Goal: Task Accomplishment & Management: Manage account settings

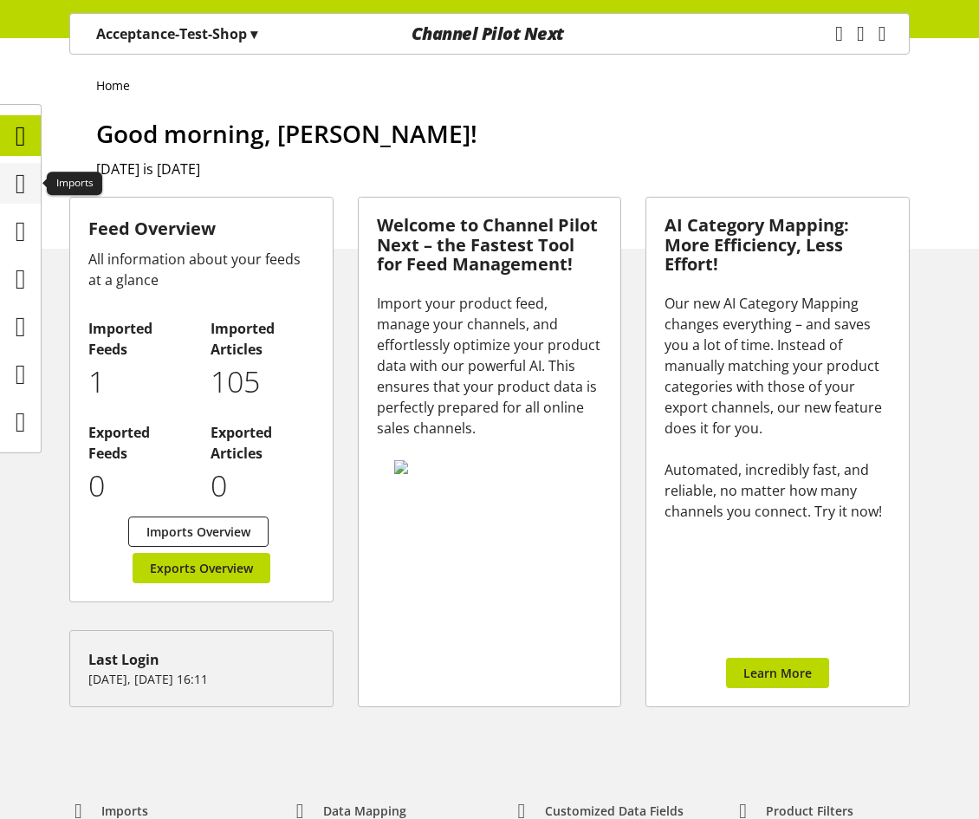
click at [26, 174] on icon at bounding box center [21, 183] width 10 height 35
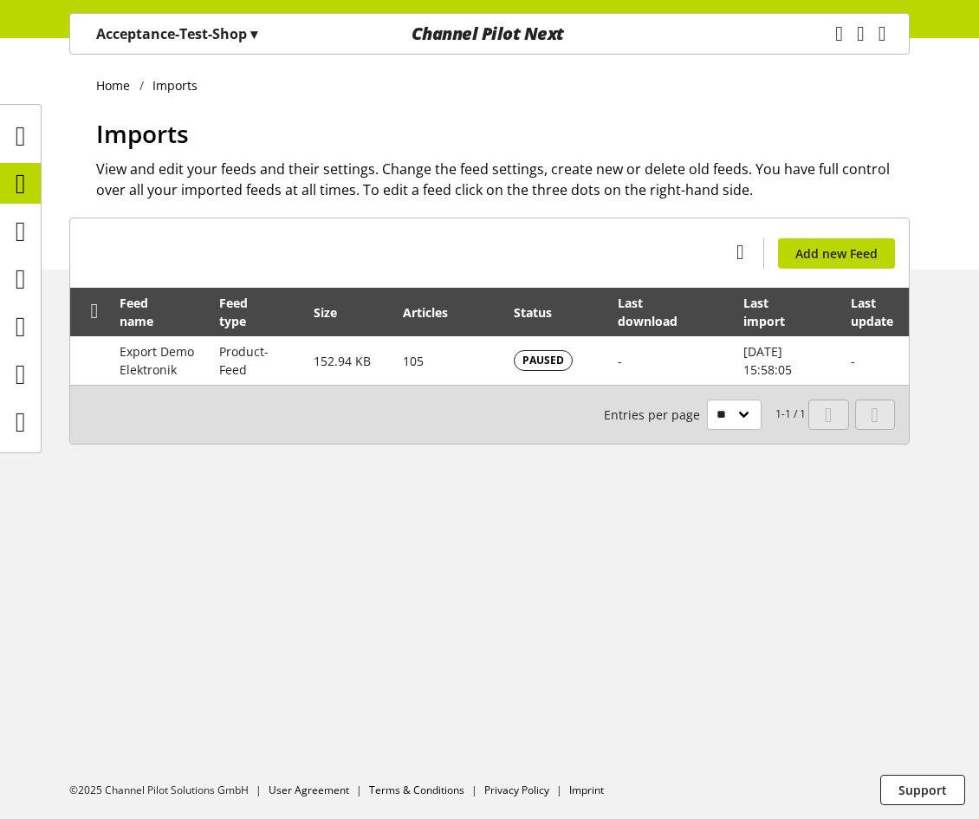
click at [158, 22] on div "Acceptance-Test-Shop ▾" at bounding box center [176, 33] width 203 height 31
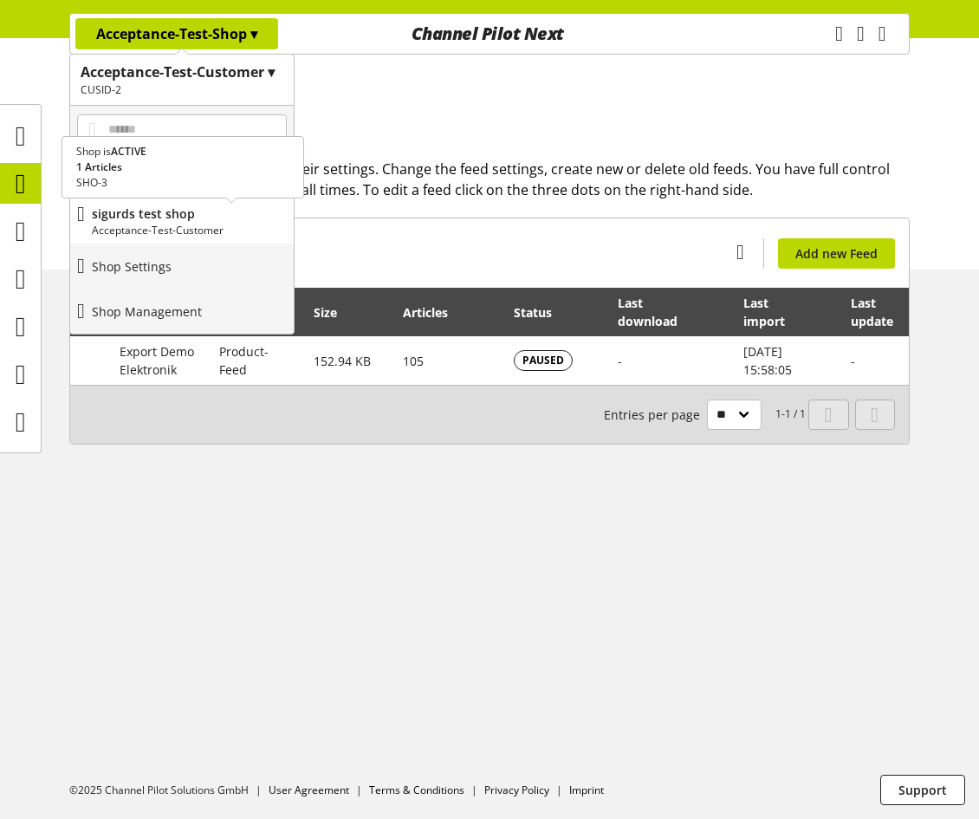
click at [146, 223] on p "Acceptance-Test-Customer" at bounding box center [189, 231] width 195 height 16
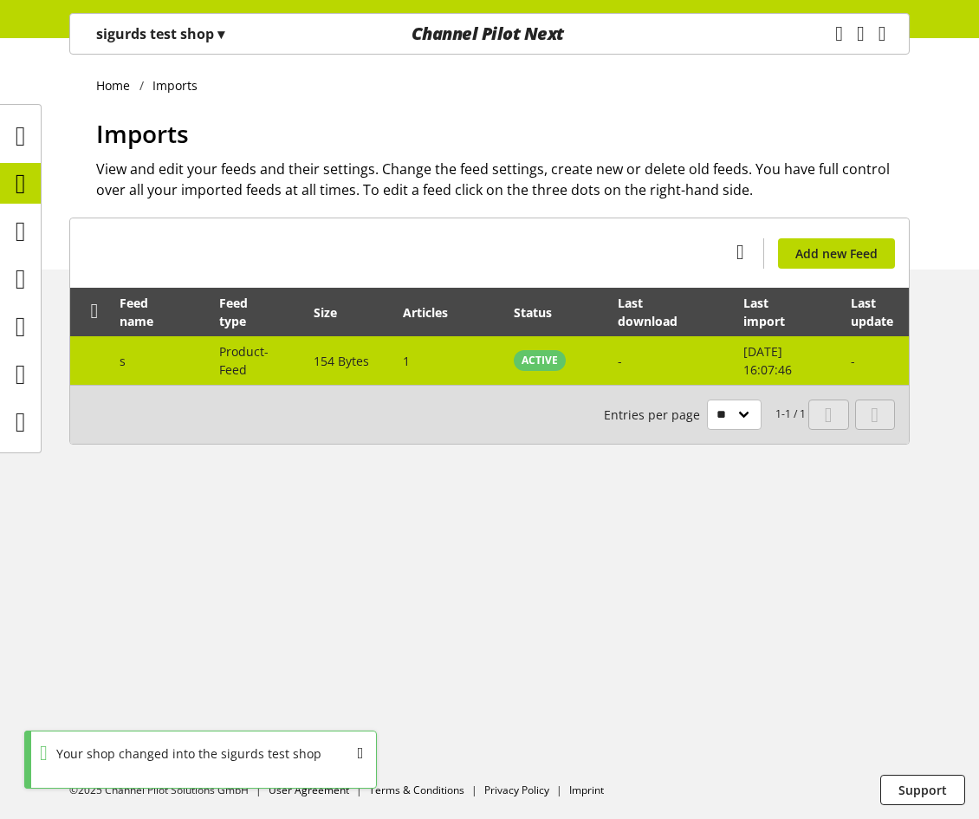
click at [297, 357] on td "Product-Feed" at bounding box center [257, 360] width 94 height 49
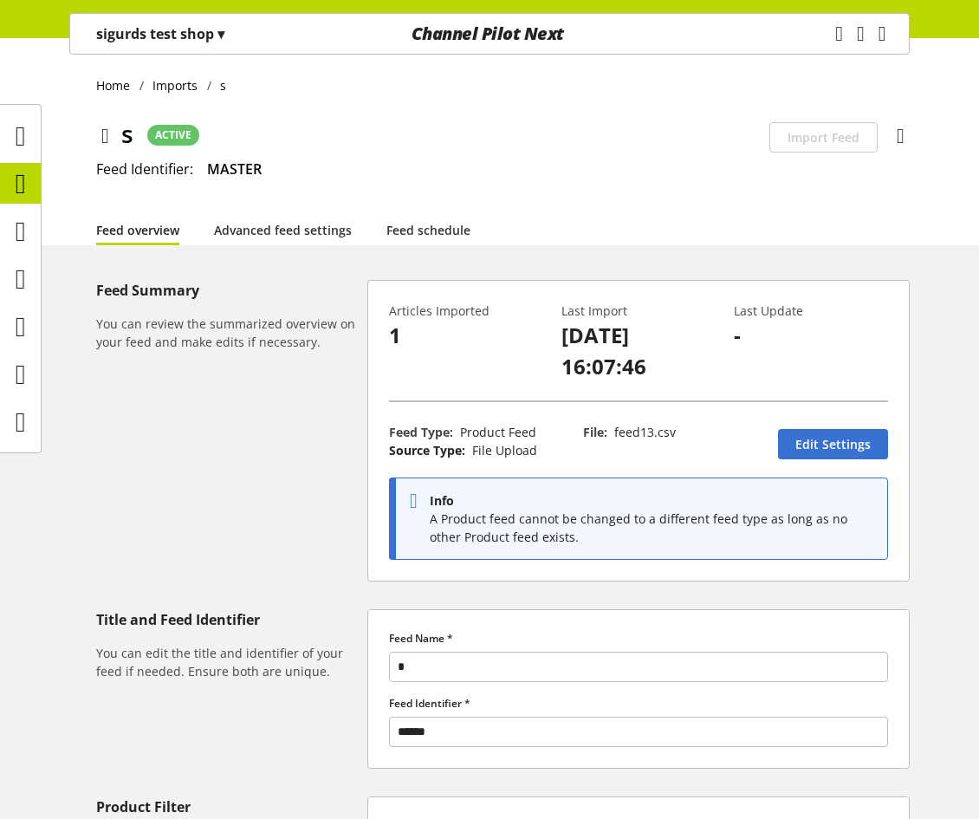
click at [378, 217] on li "Advanced feed settings" at bounding box center [300, 229] width 172 height 31
click at [422, 228] on link "Feed schedule" at bounding box center [429, 230] width 84 height 18
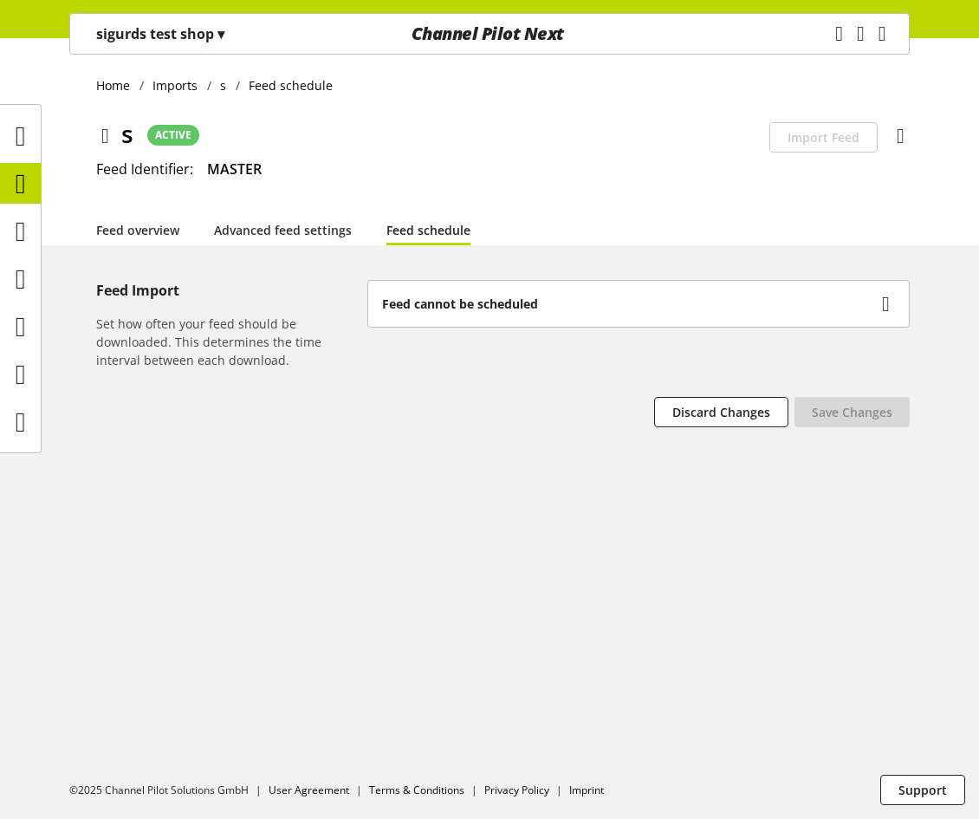
click at [519, 294] on div "Feed cannot be scheduled" at bounding box center [638, 304] width 541 height 46
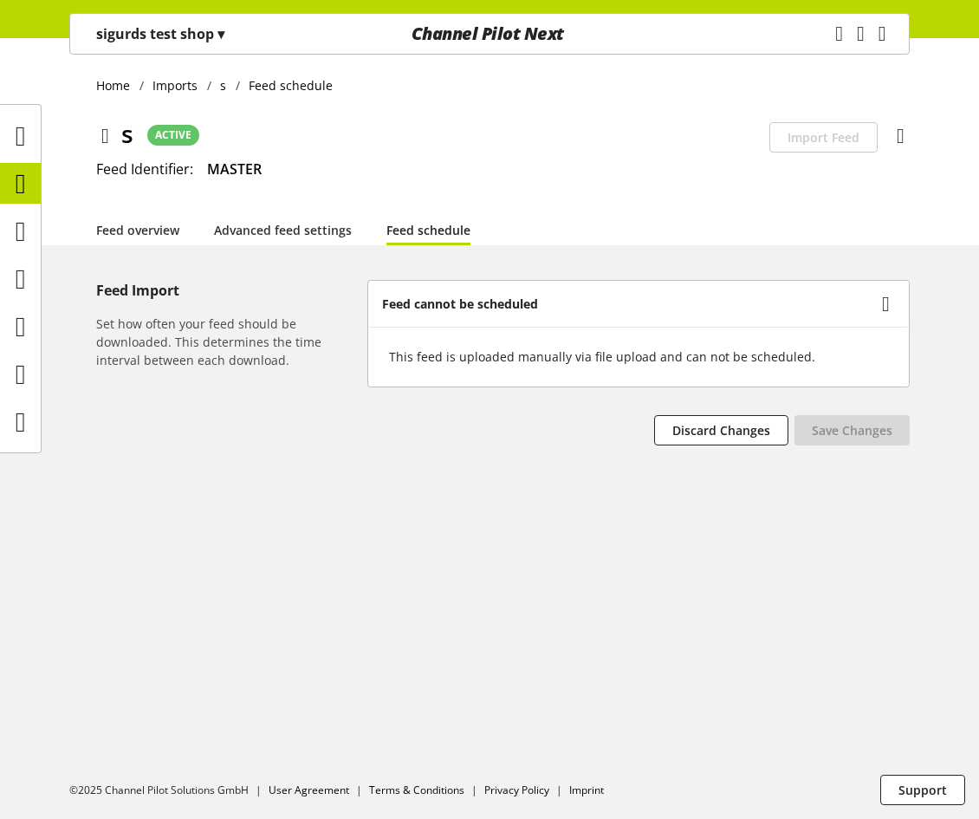
click at [561, 368] on div "This feed is uploaded manually via file upload and can not be scheduled." at bounding box center [638, 357] width 541 height 60
click at [102, 135] on icon at bounding box center [105, 135] width 8 height 31
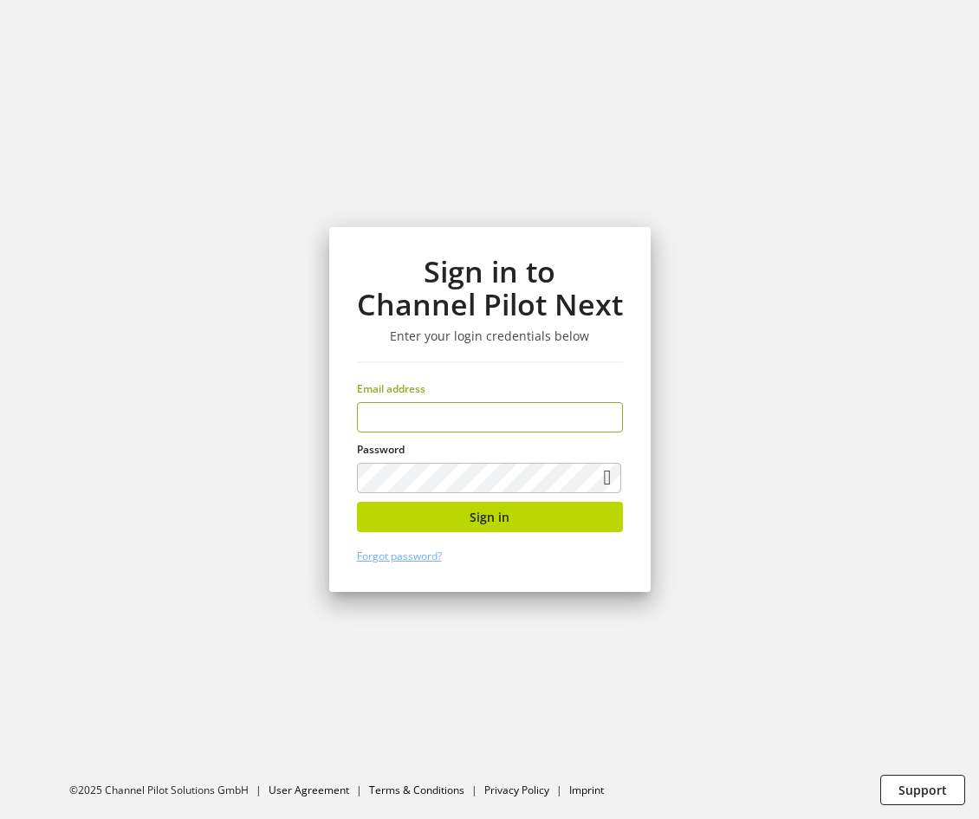
type input "**********"
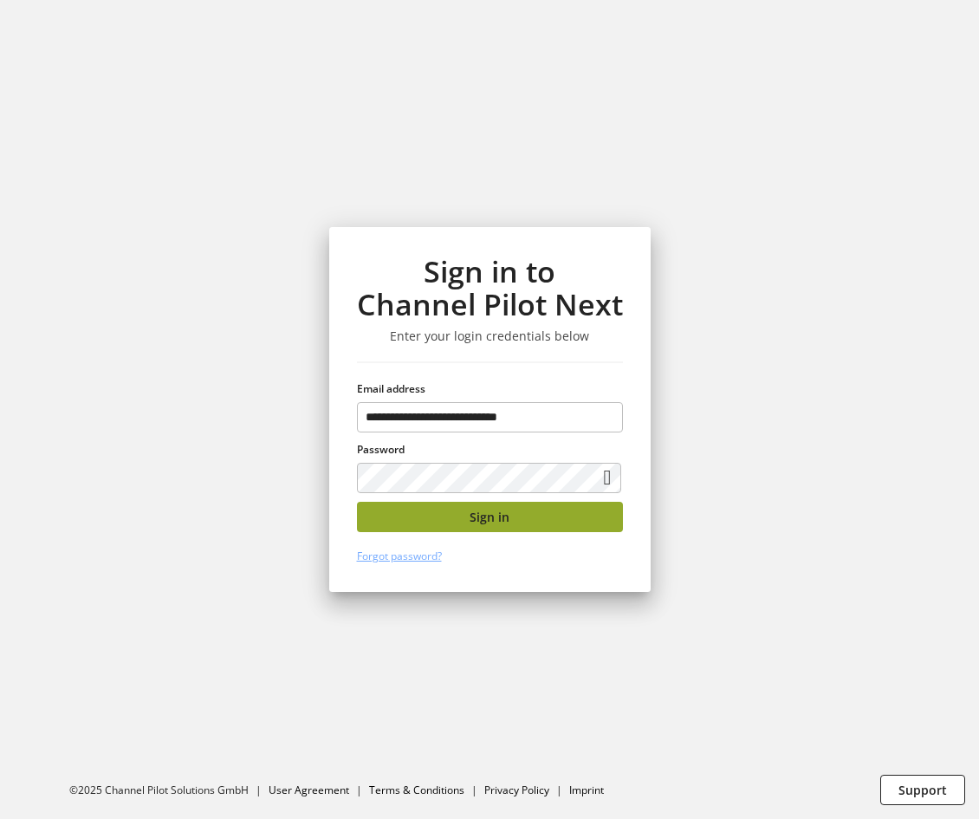
click at [534, 514] on button "Sign in" at bounding box center [490, 517] width 266 height 30
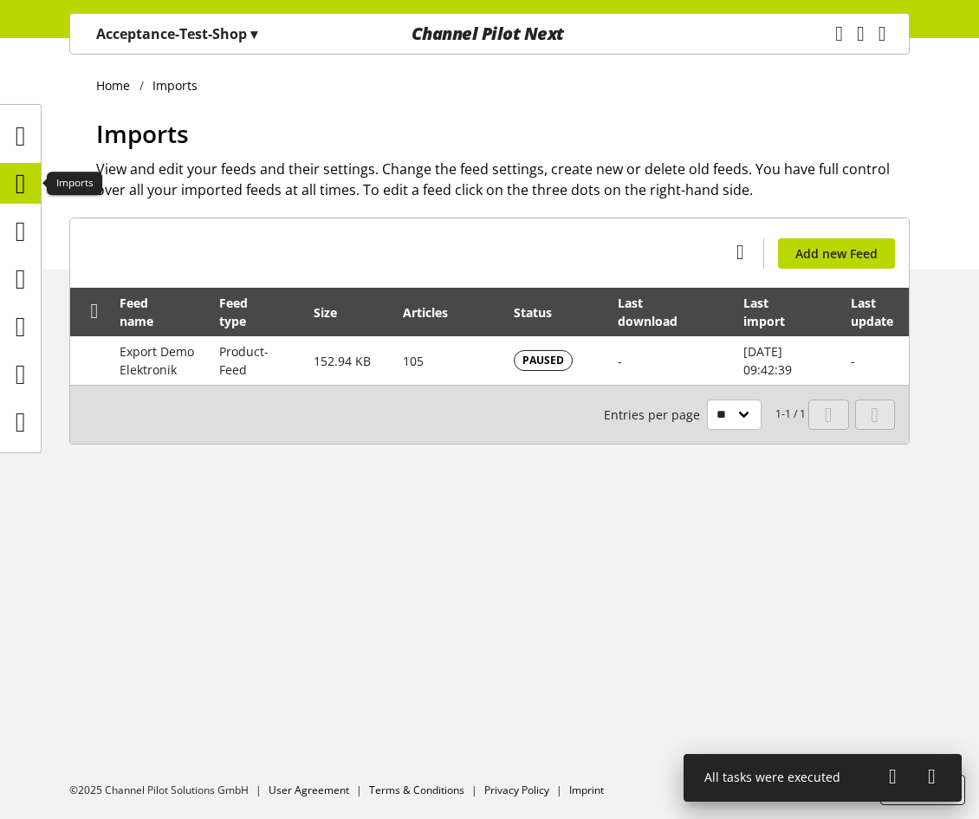
click at [16, 176] on icon at bounding box center [21, 183] width 10 height 35
click at [18, 138] on icon at bounding box center [21, 136] width 10 height 35
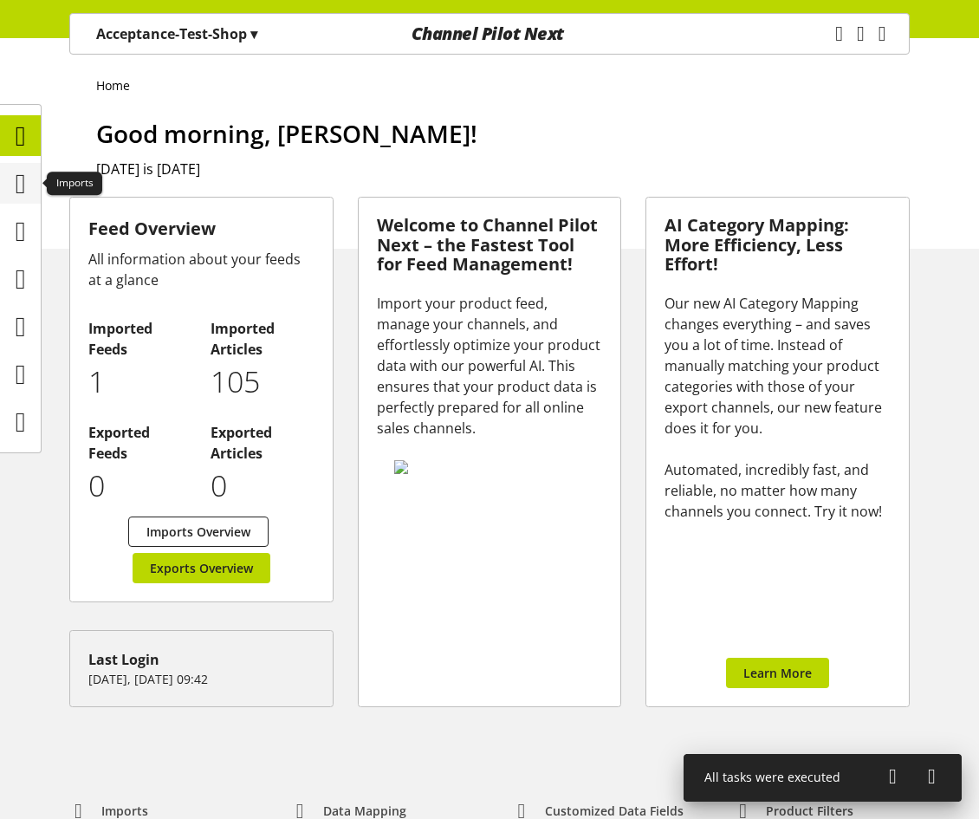
click at [23, 172] on icon at bounding box center [21, 183] width 10 height 35
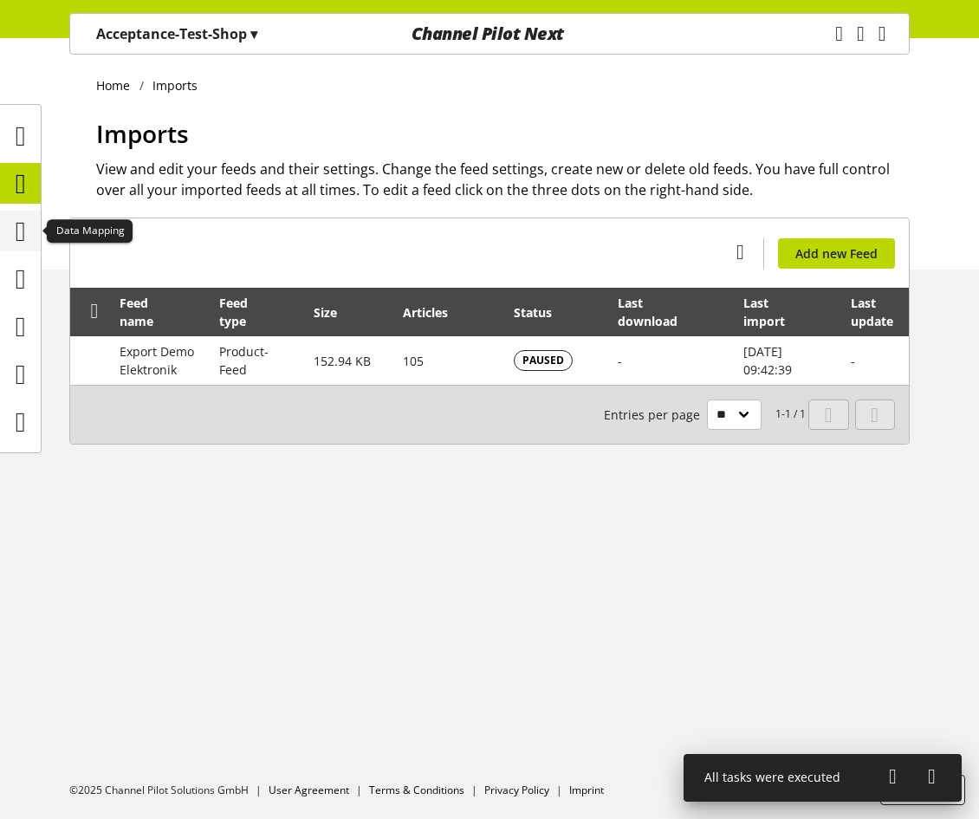
click at [26, 227] on icon at bounding box center [21, 231] width 10 height 35
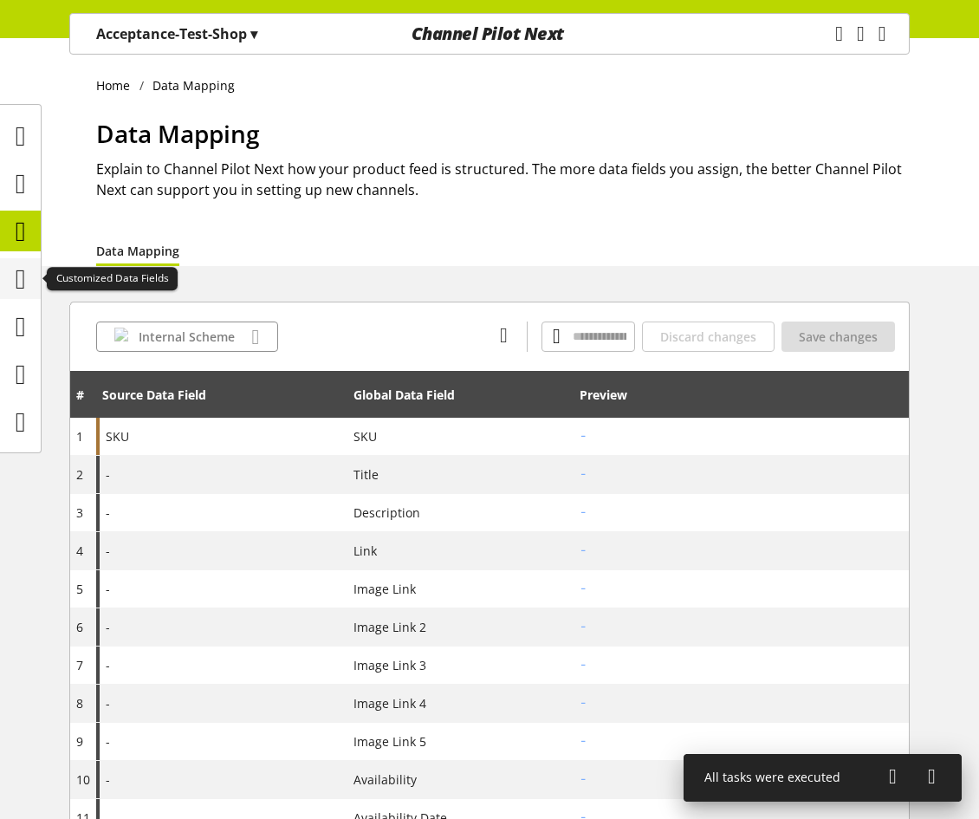
click at [24, 283] on icon at bounding box center [21, 279] width 10 height 35
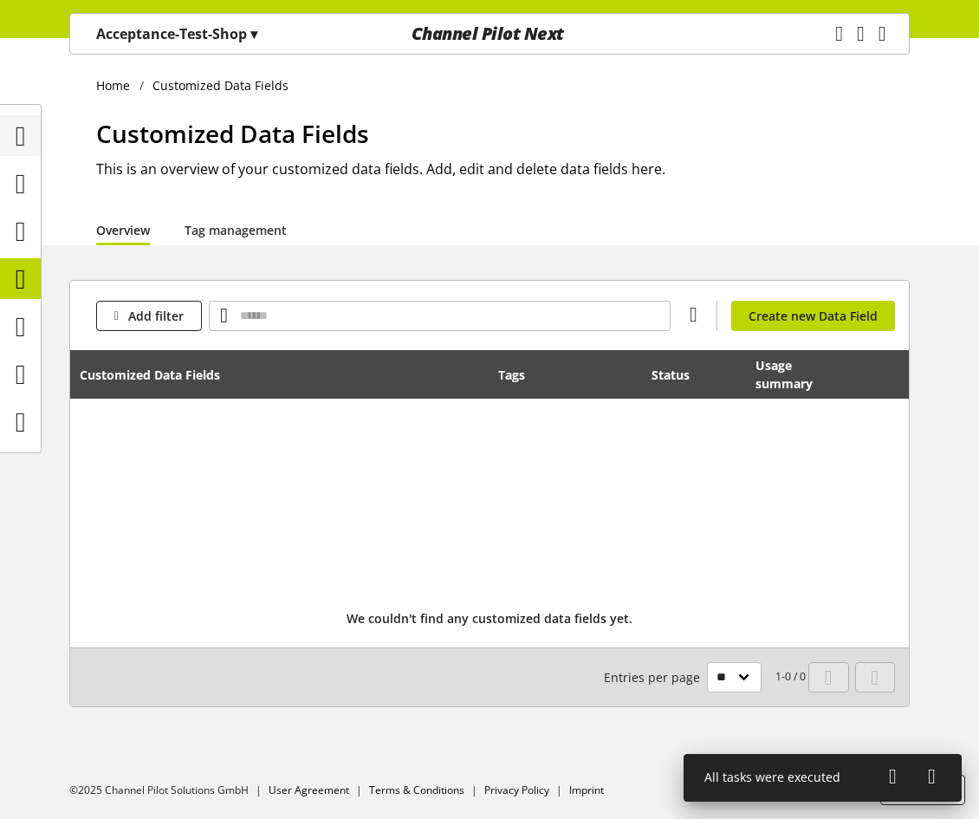
click at [22, 140] on icon at bounding box center [21, 136] width 10 height 35
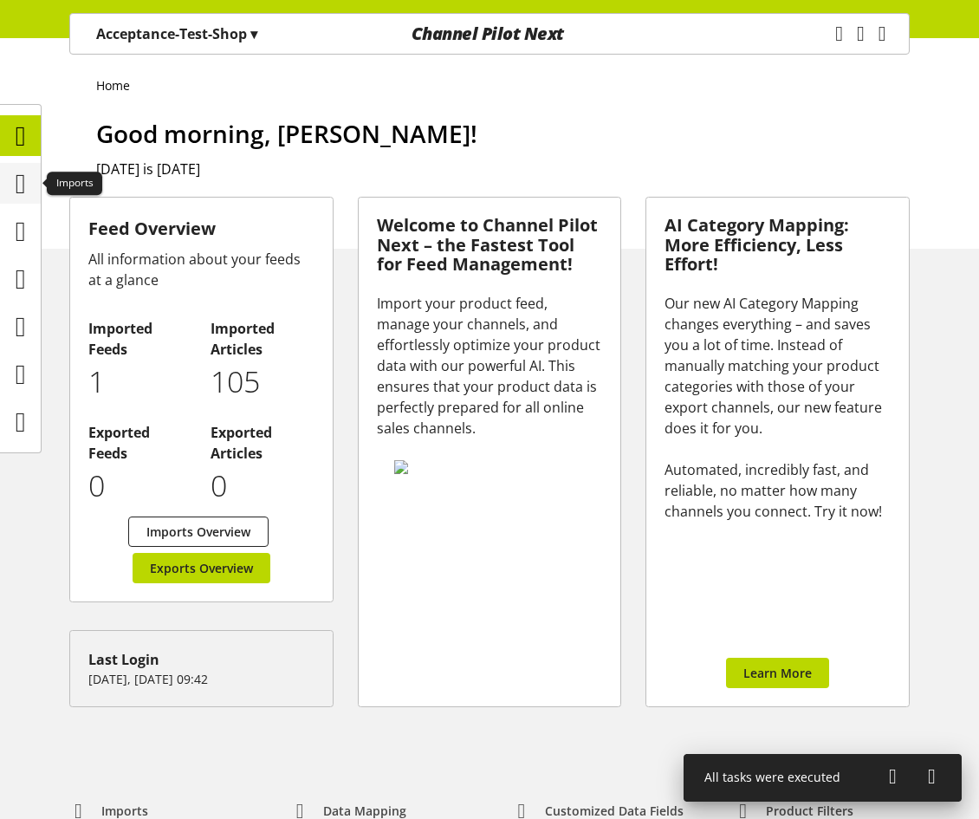
click at [16, 171] on icon at bounding box center [21, 183] width 10 height 35
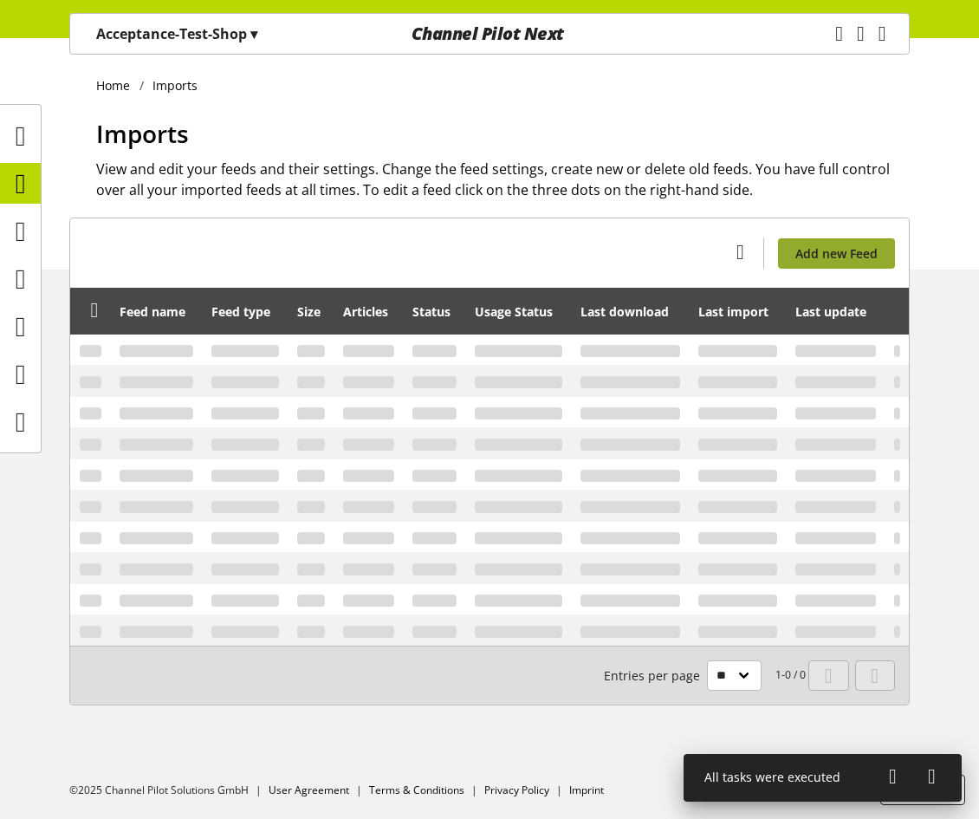
click at [818, 253] on span "Add new Feed" at bounding box center [837, 253] width 82 height 18
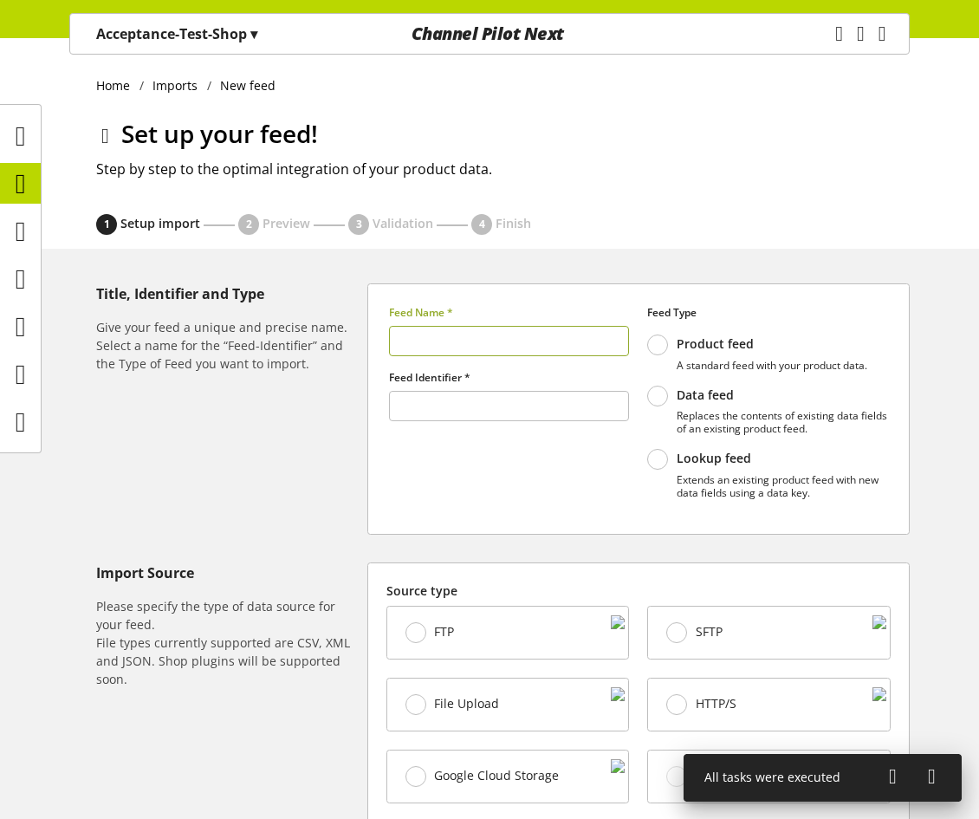
type input "******"
click at [140, 42] on p "Acceptance-Test-Shop ▾" at bounding box center [176, 33] width 161 height 21
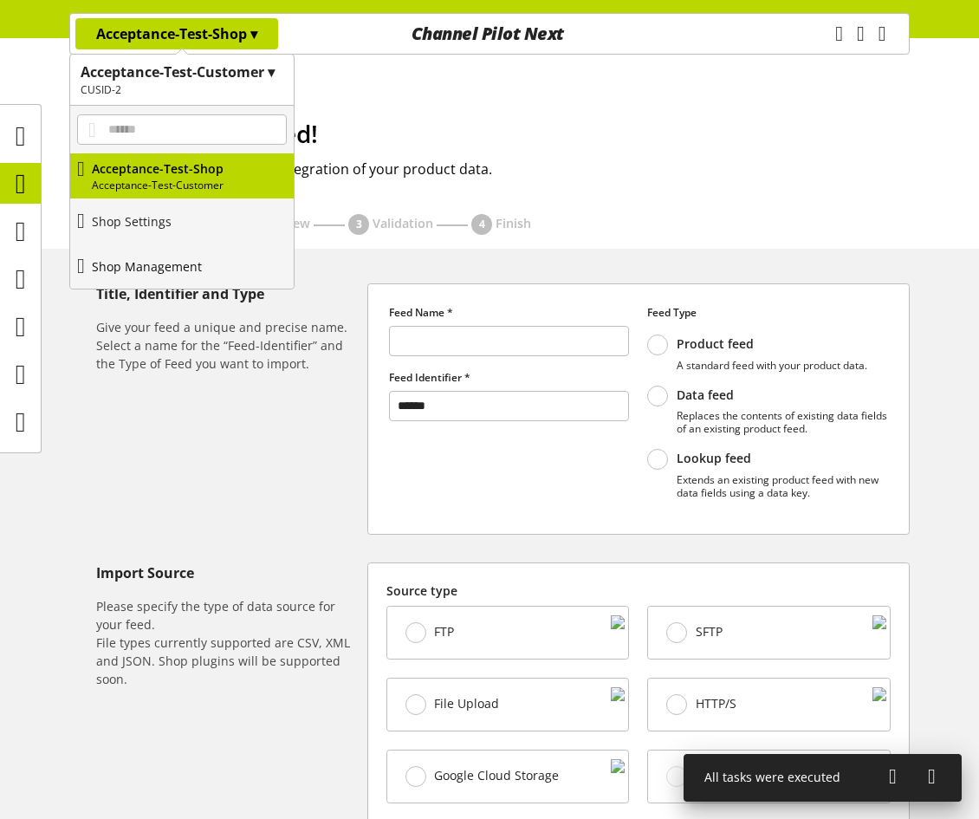
click at [159, 259] on p "Shop Management" at bounding box center [147, 266] width 110 height 18
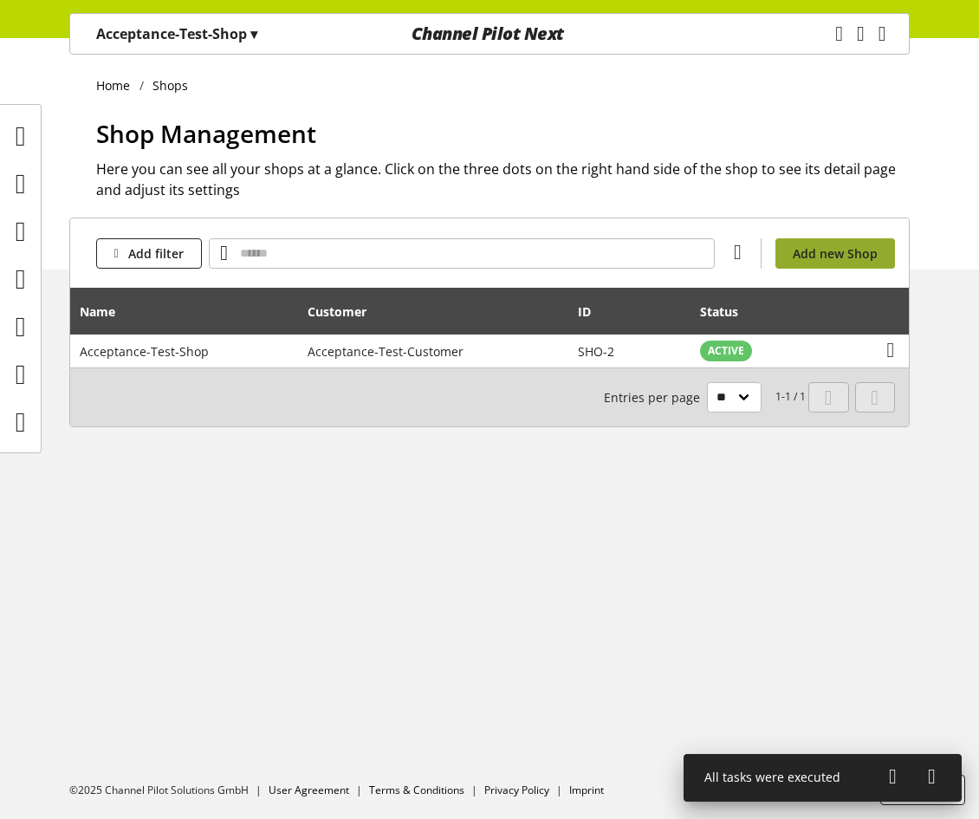
click at [834, 263] on link "Add new Shop" at bounding box center [836, 253] width 120 height 30
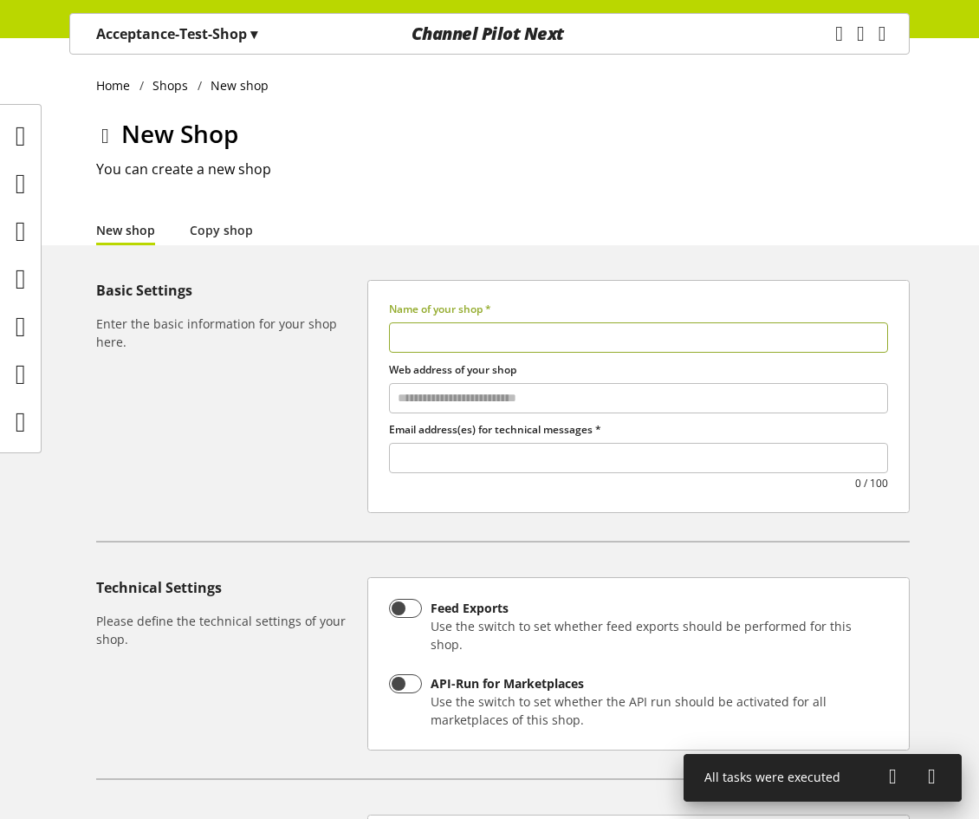
click at [475, 339] on input "text" at bounding box center [638, 337] width 499 height 30
type input "*********"
click at [501, 456] on input "text" at bounding box center [639, 457] width 498 height 23
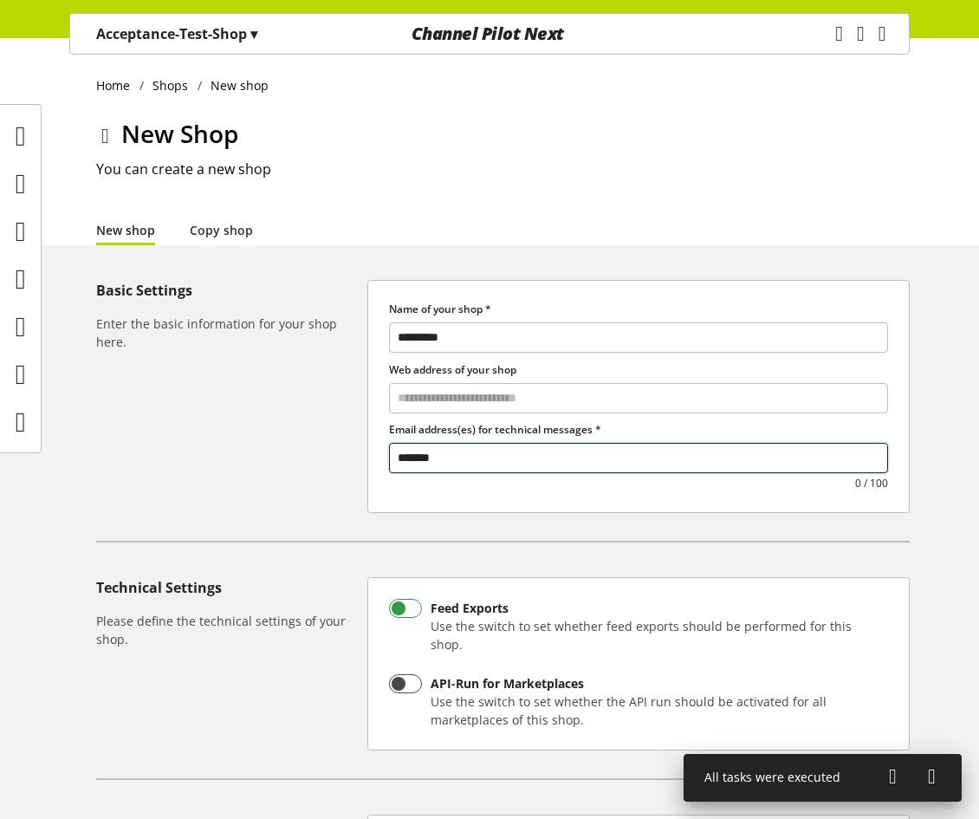
scroll to position [289, 0]
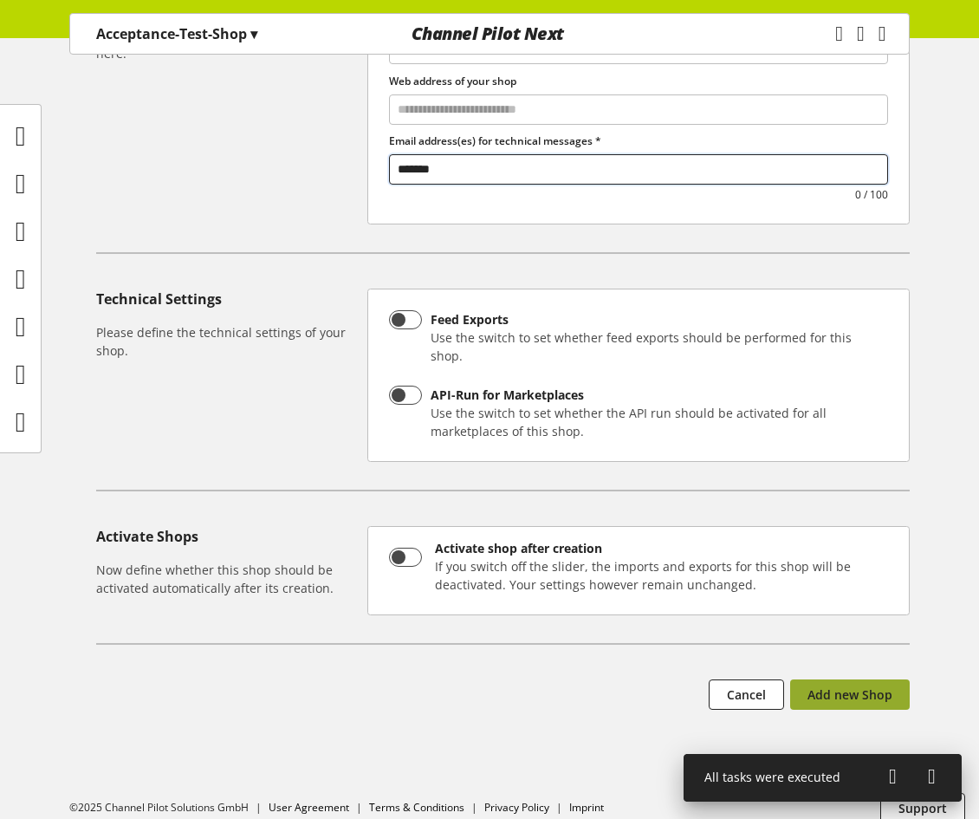
type input "*******"
click at [799, 680] on button "Add new Shop" at bounding box center [851, 695] width 120 height 30
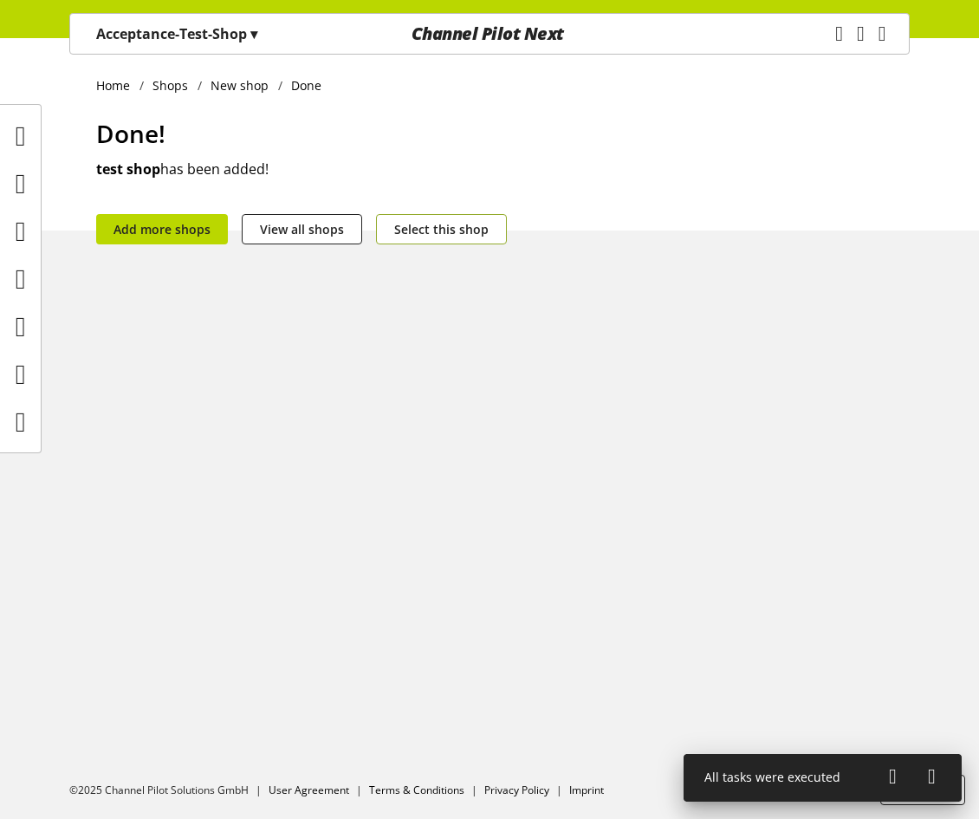
click at [459, 232] on span "Select this shop" at bounding box center [441, 229] width 94 height 18
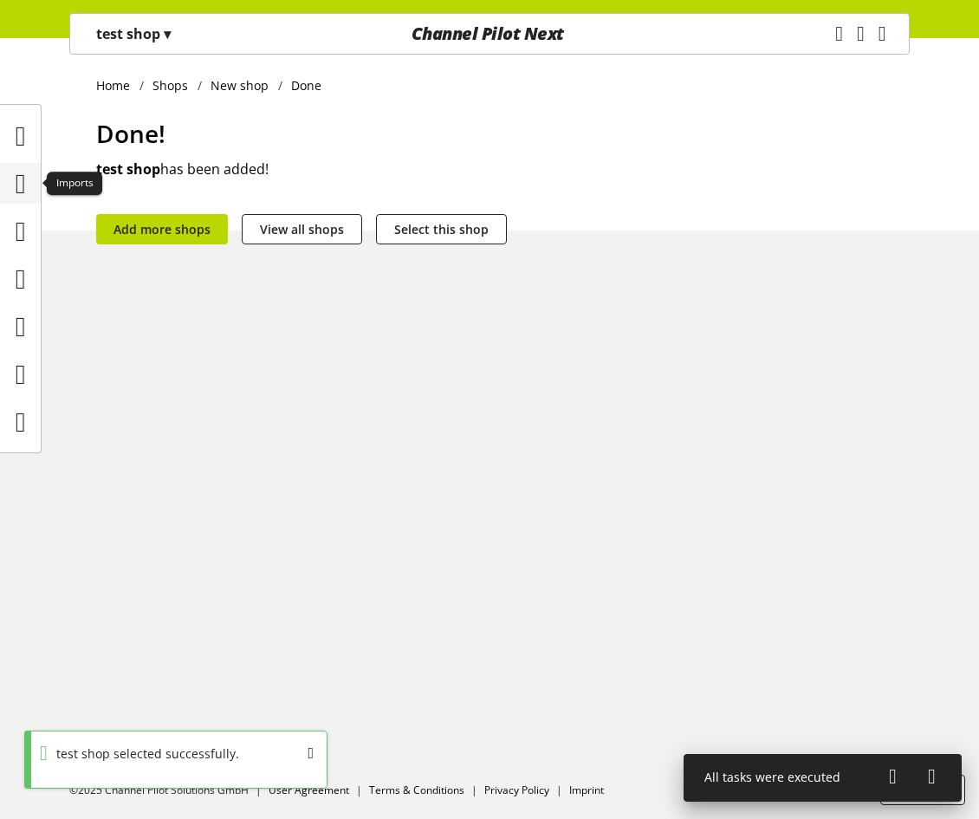
click at [26, 188] on icon at bounding box center [21, 183] width 10 height 35
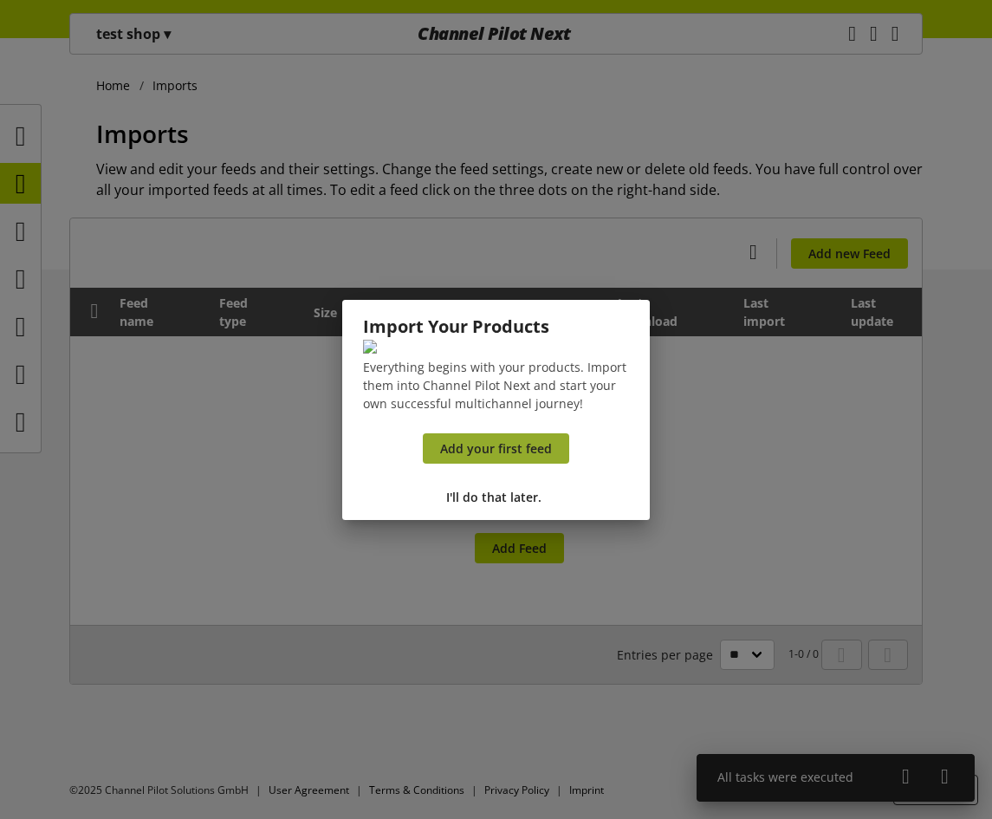
click at [496, 464] on link "Add your first feed" at bounding box center [496, 448] width 146 height 30
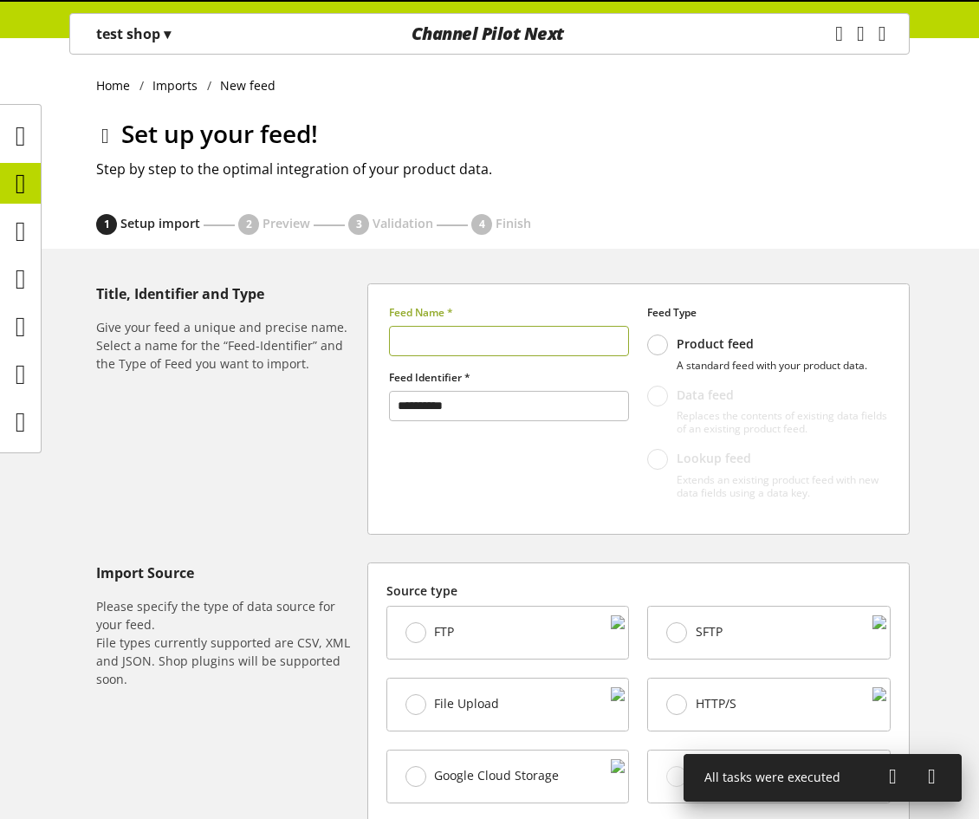
click at [464, 344] on input "text" at bounding box center [509, 341] width 241 height 30
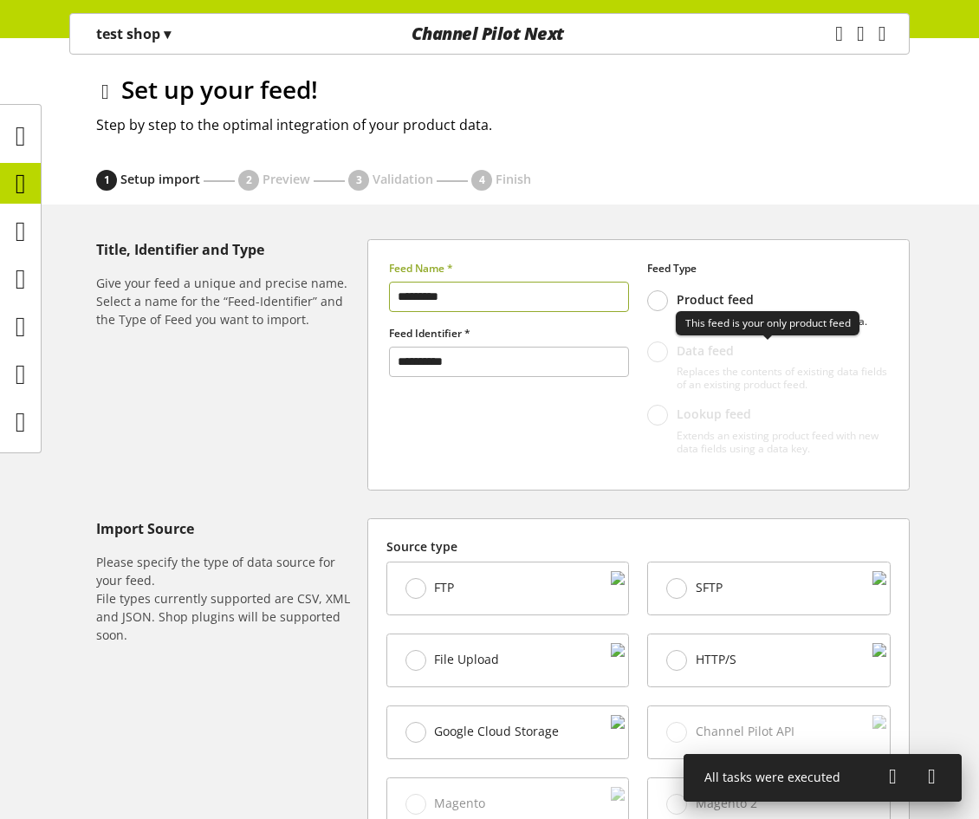
scroll to position [260, 0]
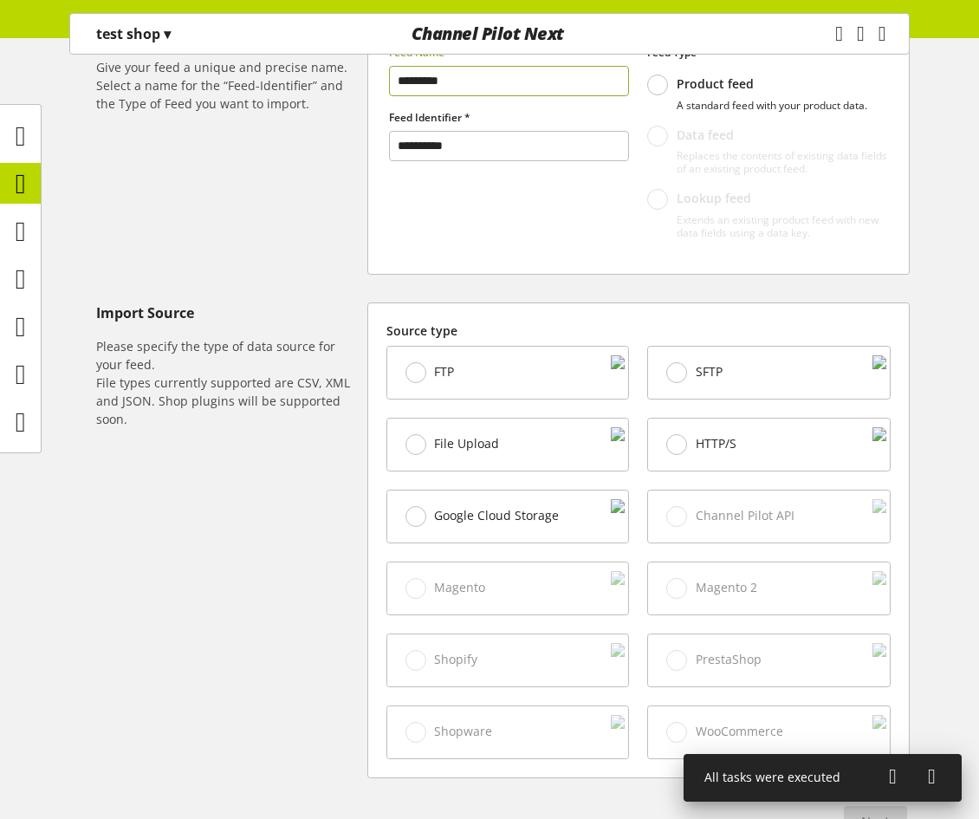
type input "*********"
click at [500, 459] on div "File Upload" at bounding box center [508, 445] width 242 height 52
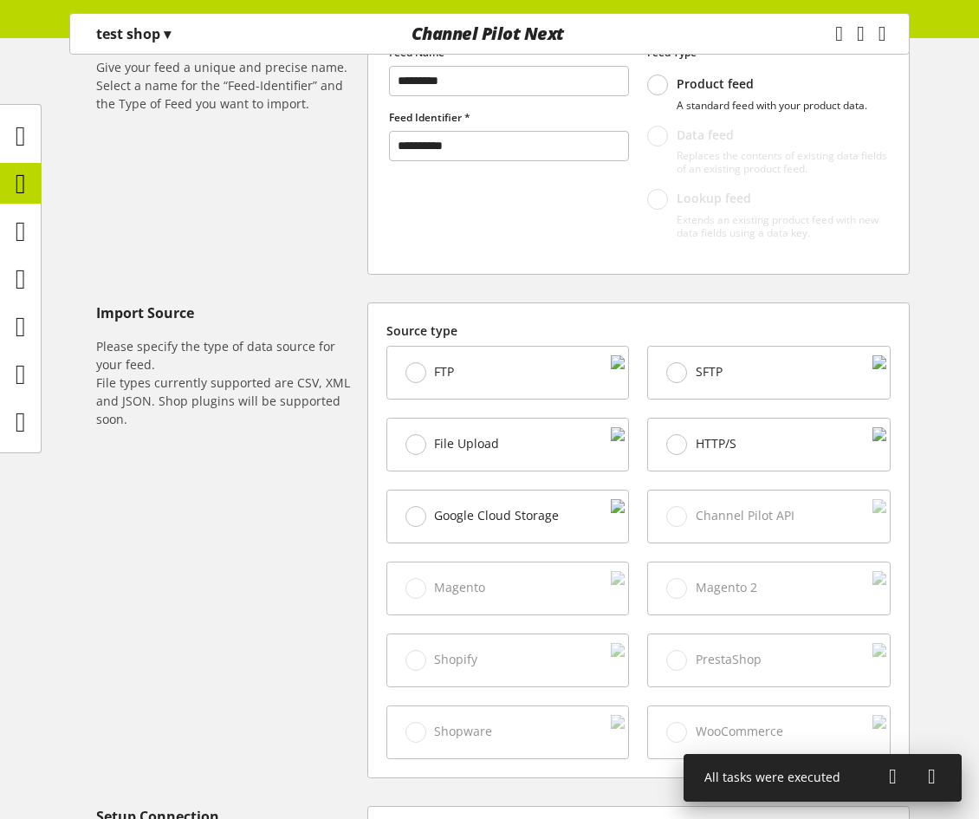
scroll to position [607, 0]
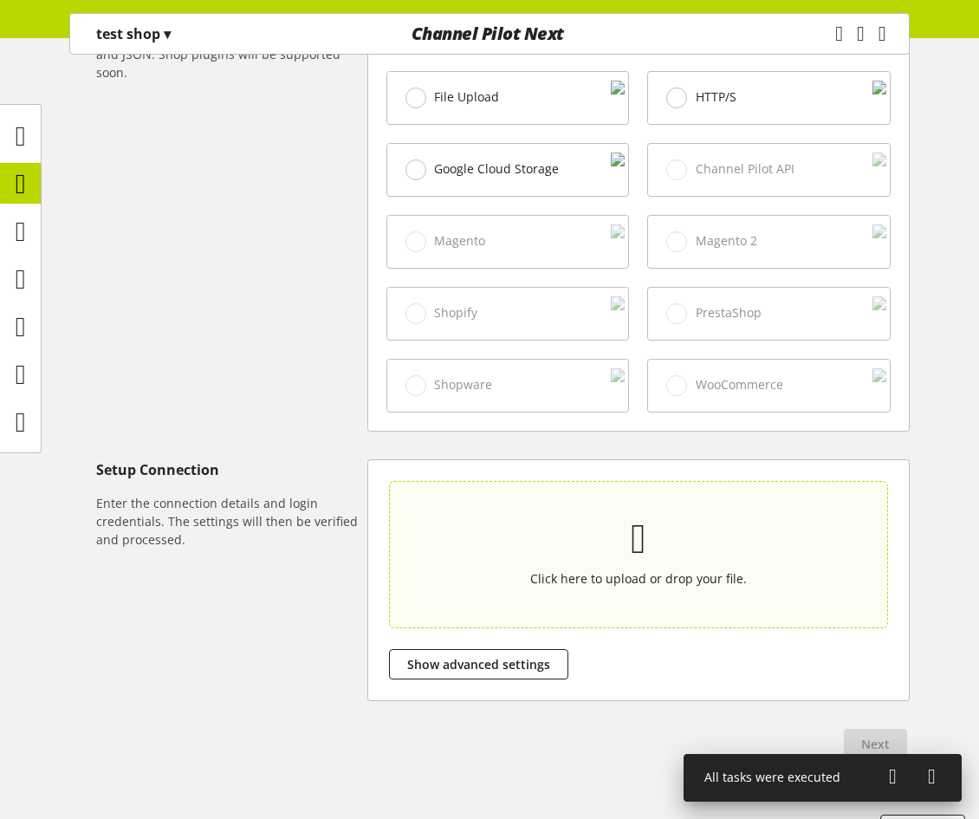
click at [482, 526] on p at bounding box center [638, 539] width 419 height 36
click at [482, 526] on input "Click here to upload or drop your file." at bounding box center [638, 554] width 499 height 147
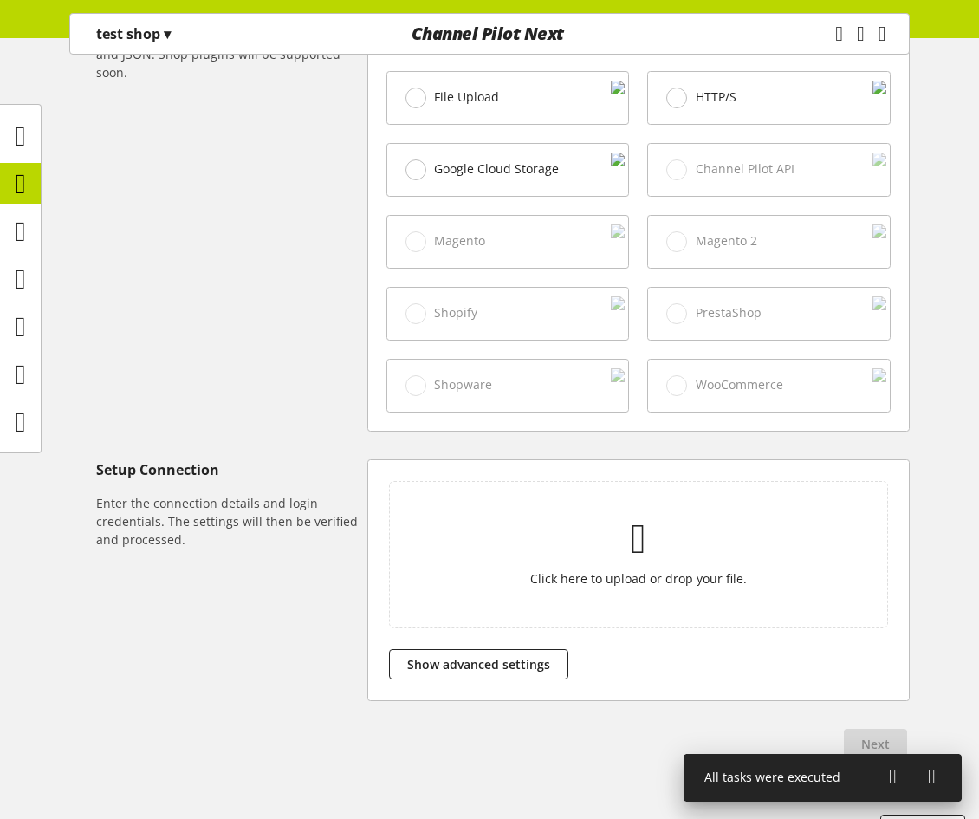
type input "**********"
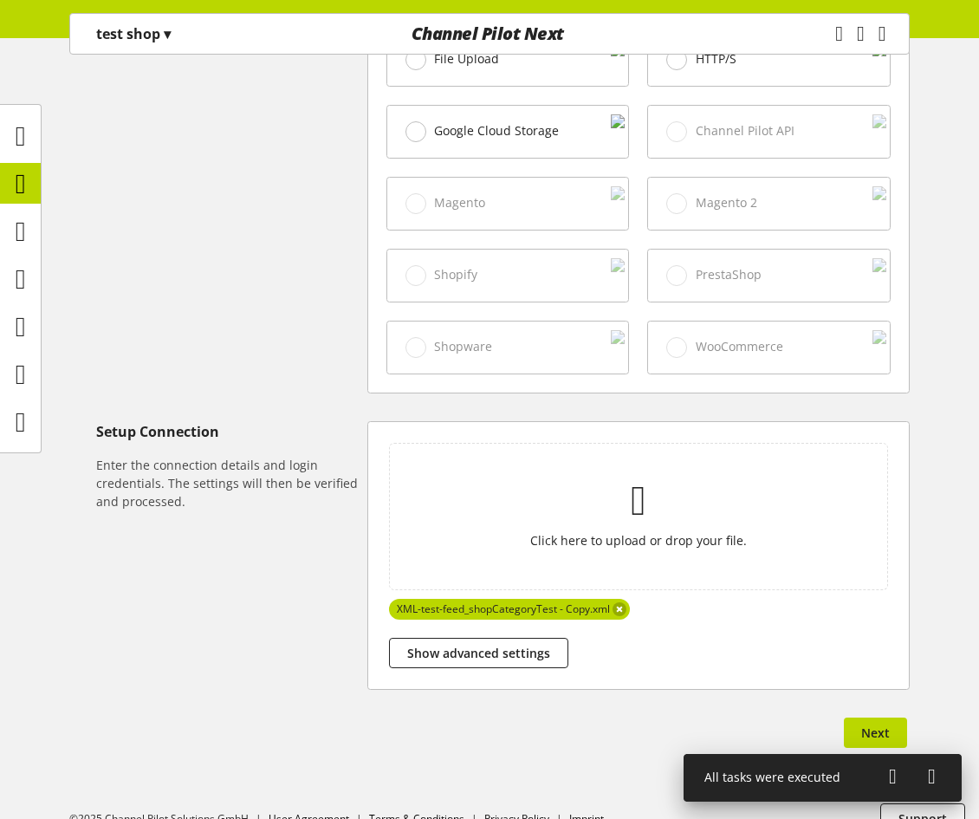
scroll to position [675, 0]
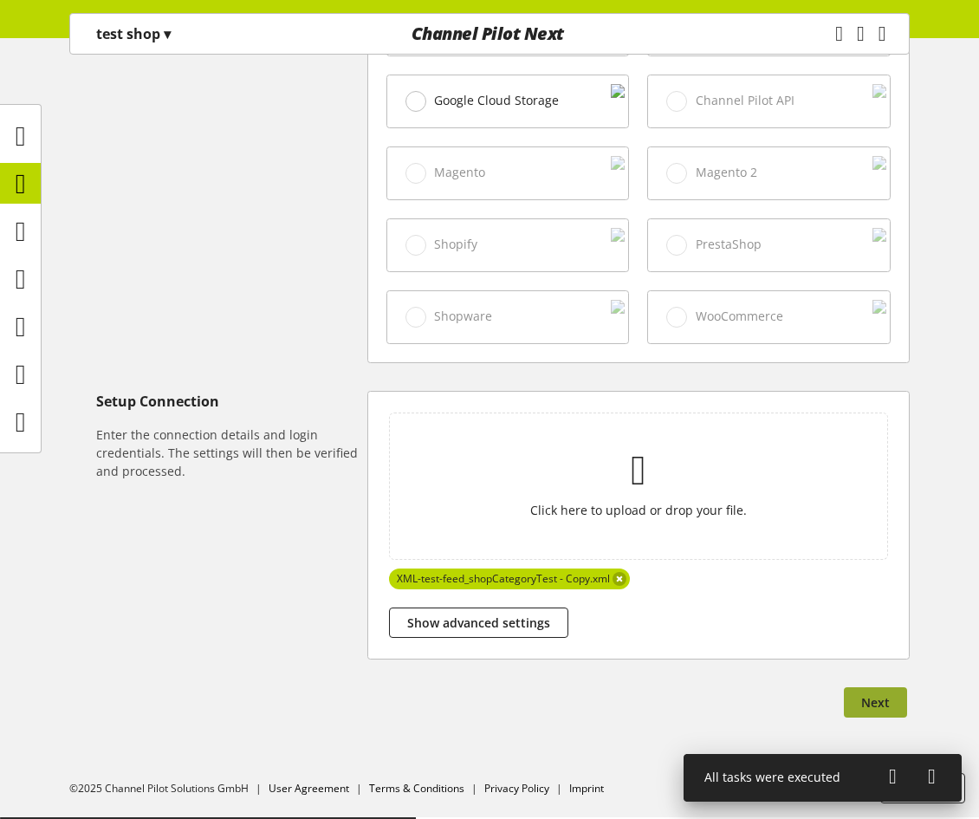
click at [856, 699] on button "Next" at bounding box center [875, 702] width 63 height 30
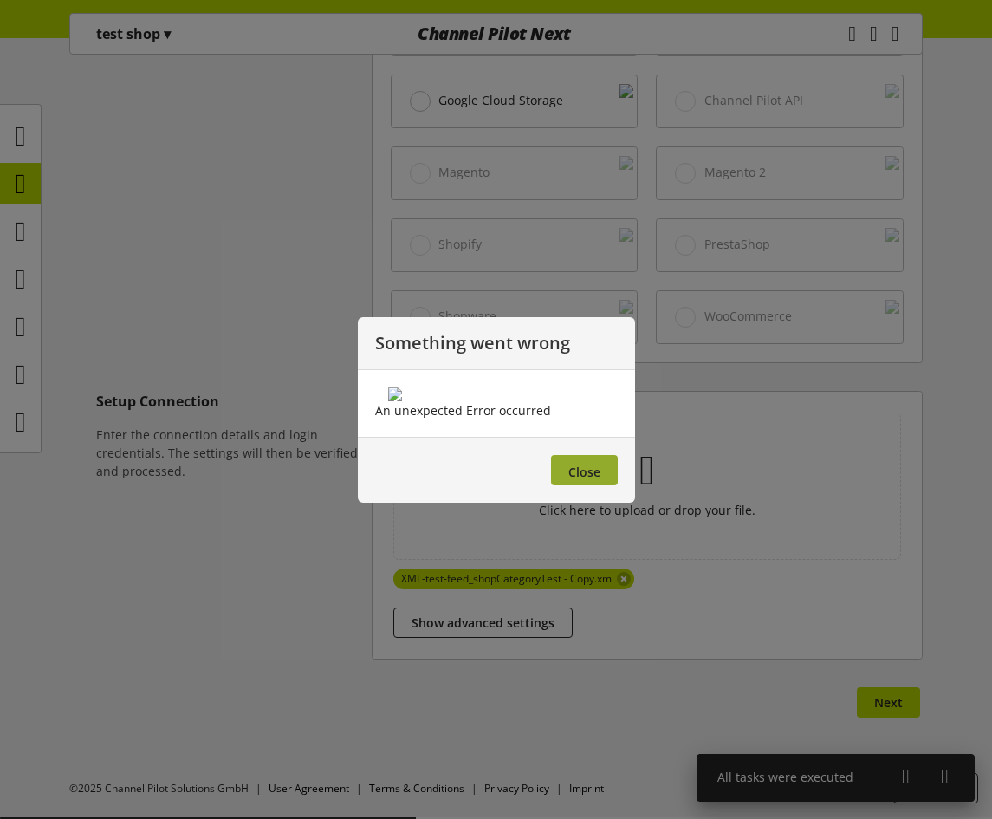
click at [602, 485] on button "Close" at bounding box center [584, 470] width 67 height 30
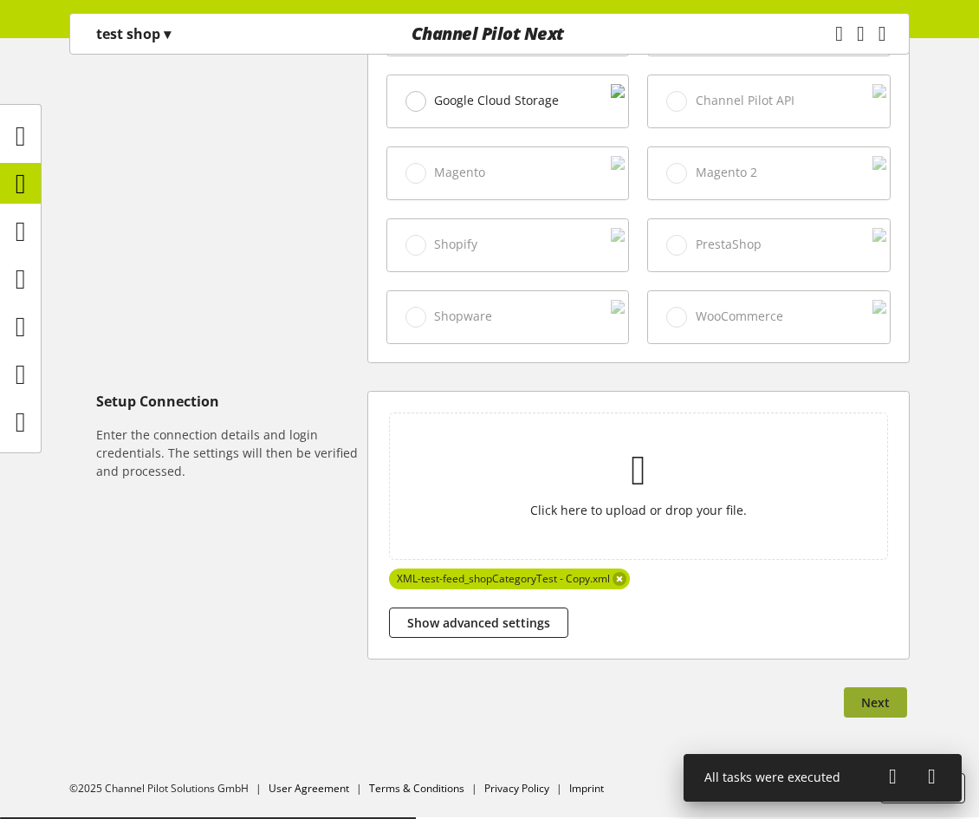
click at [872, 697] on span "Next" at bounding box center [876, 702] width 29 height 18
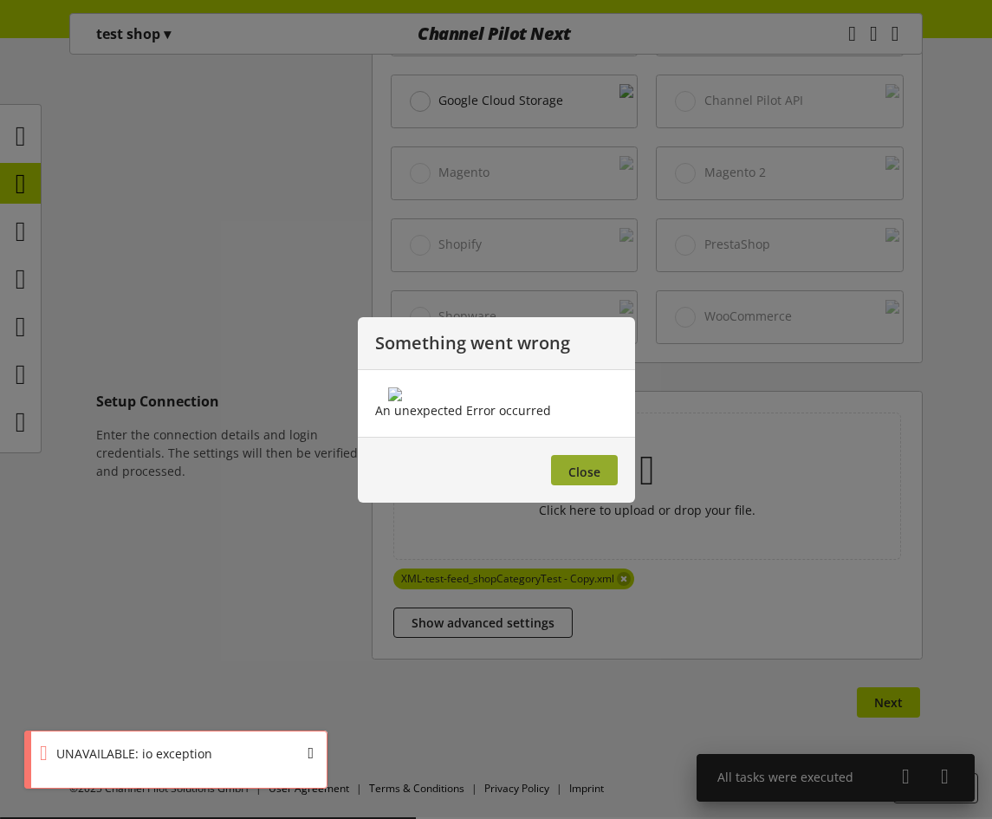
click at [601, 485] on button "Close" at bounding box center [584, 470] width 67 height 30
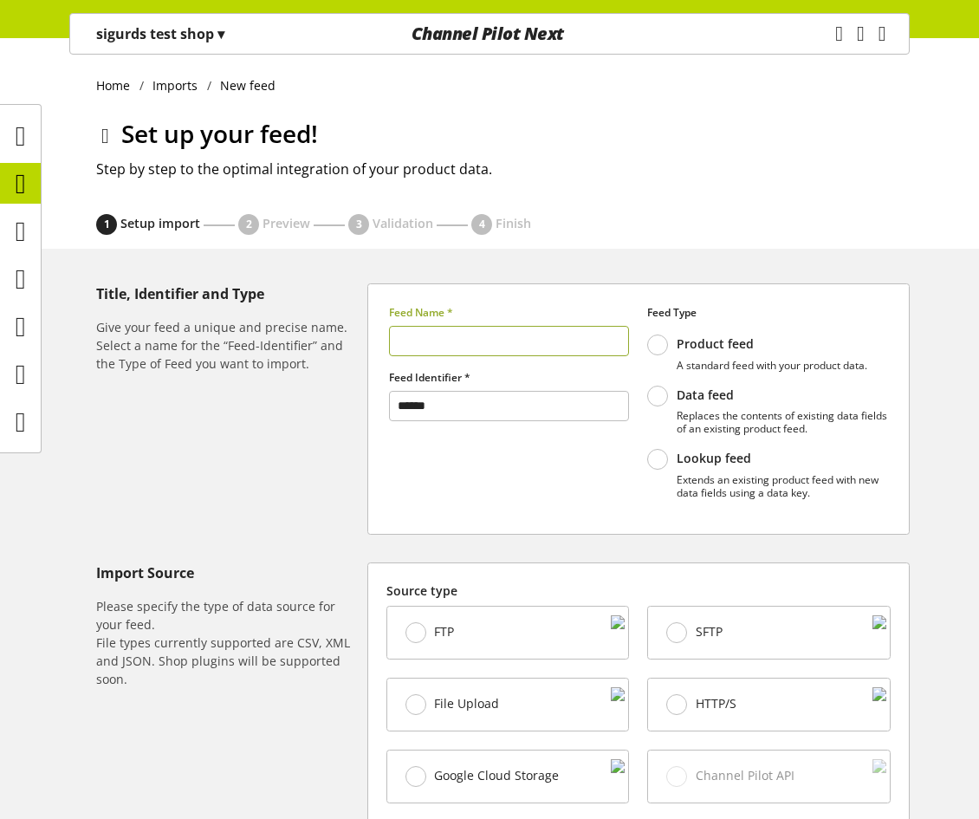
click at [224, 36] on span "▾" at bounding box center [221, 33] width 7 height 19
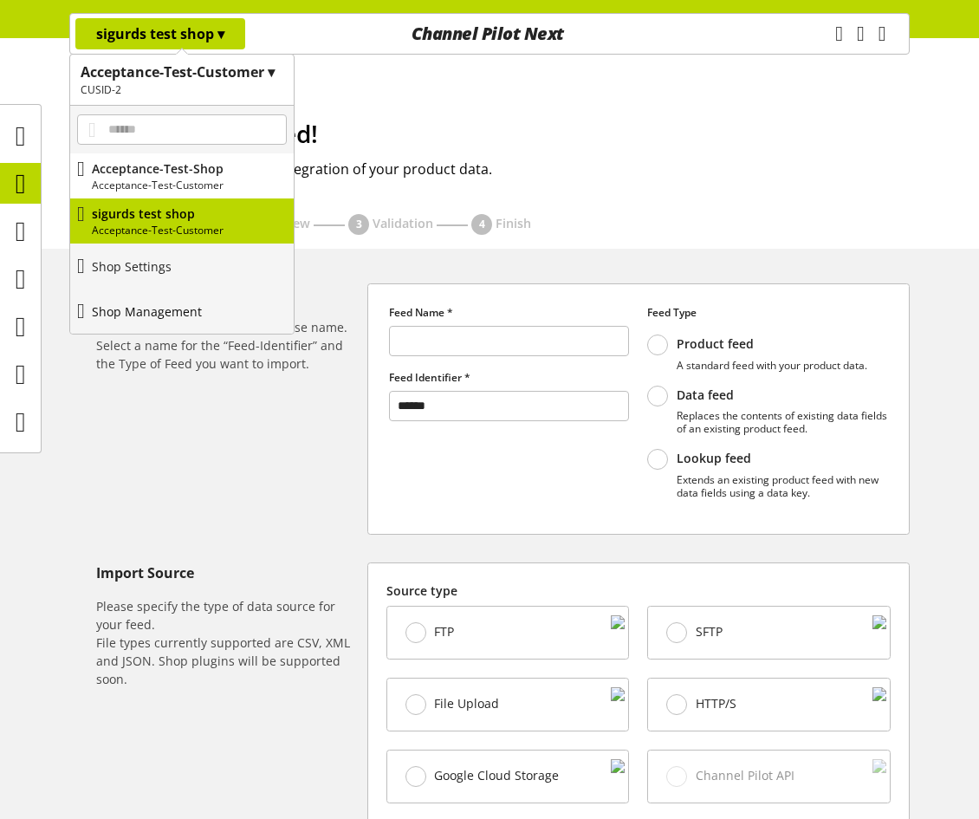
click at [136, 306] on p "Shop Management" at bounding box center [147, 312] width 110 height 18
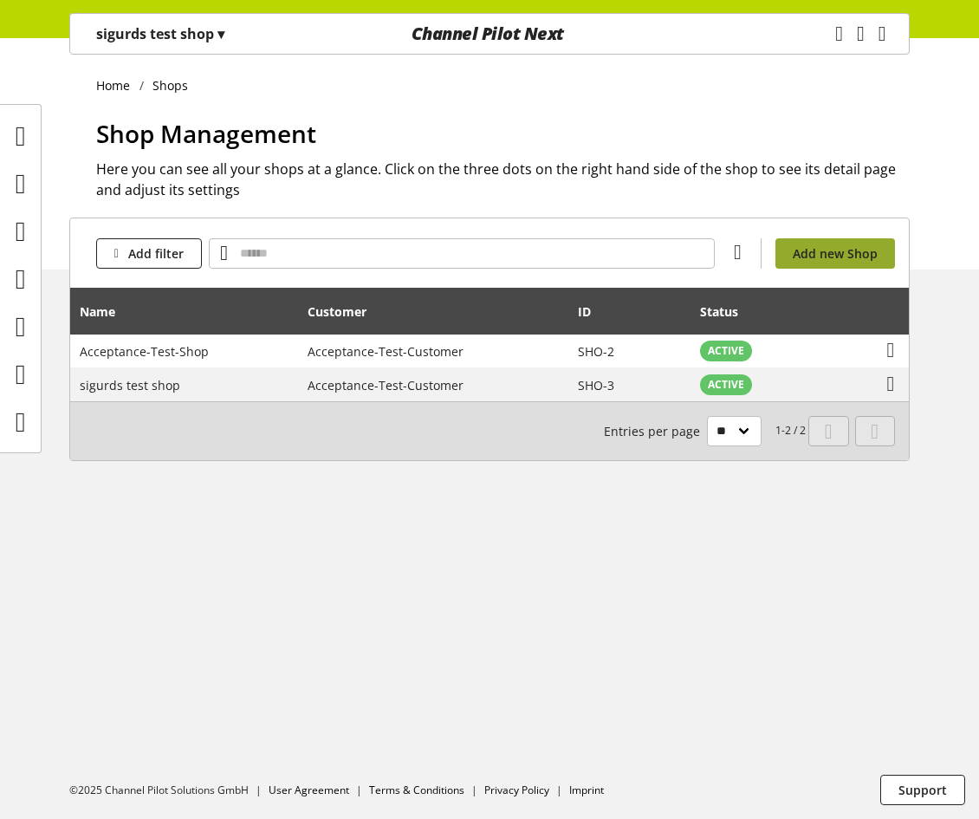
click at [827, 245] on span "Add new Shop" at bounding box center [835, 253] width 85 height 18
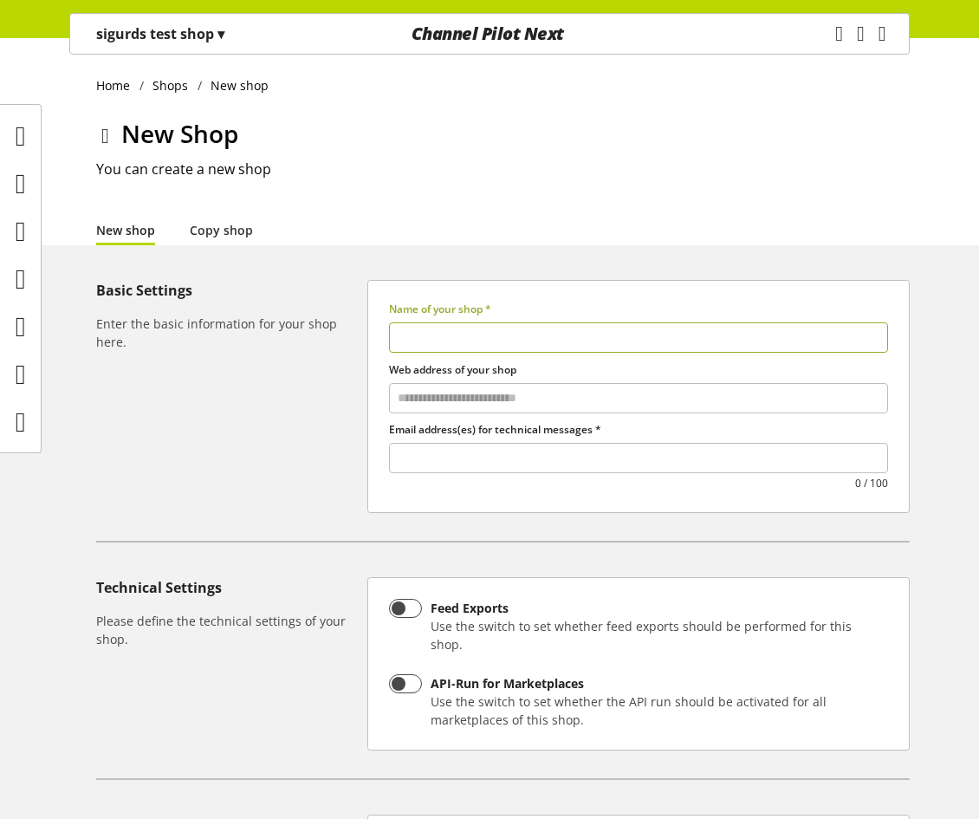
click at [460, 340] on input "text" at bounding box center [638, 337] width 499 height 30
type input "*********"
click at [503, 470] on div at bounding box center [639, 459] width 498 height 26
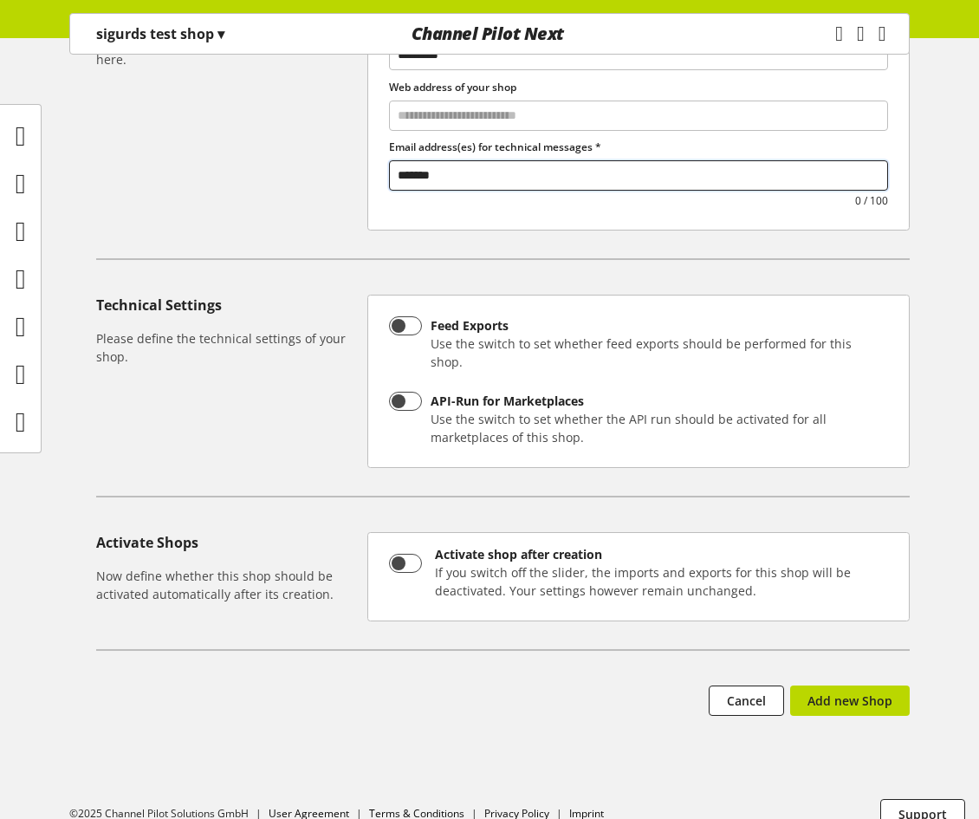
scroll to position [289, 0]
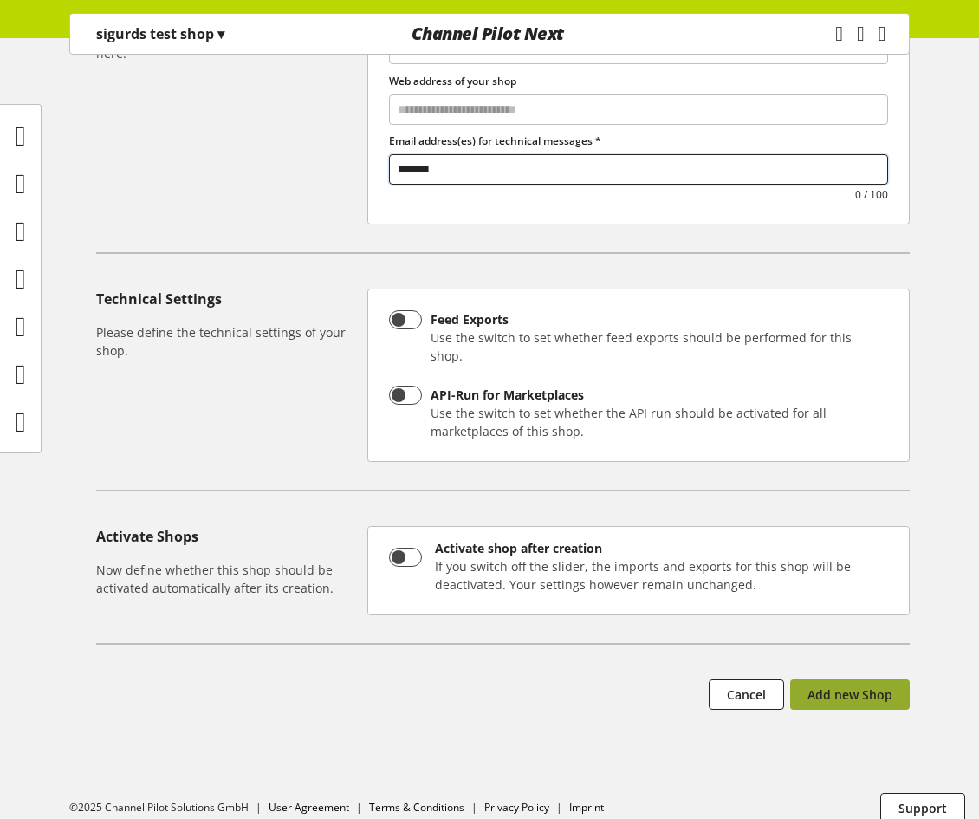
type input "*******"
click at [875, 686] on span "Add new Shop" at bounding box center [850, 695] width 85 height 18
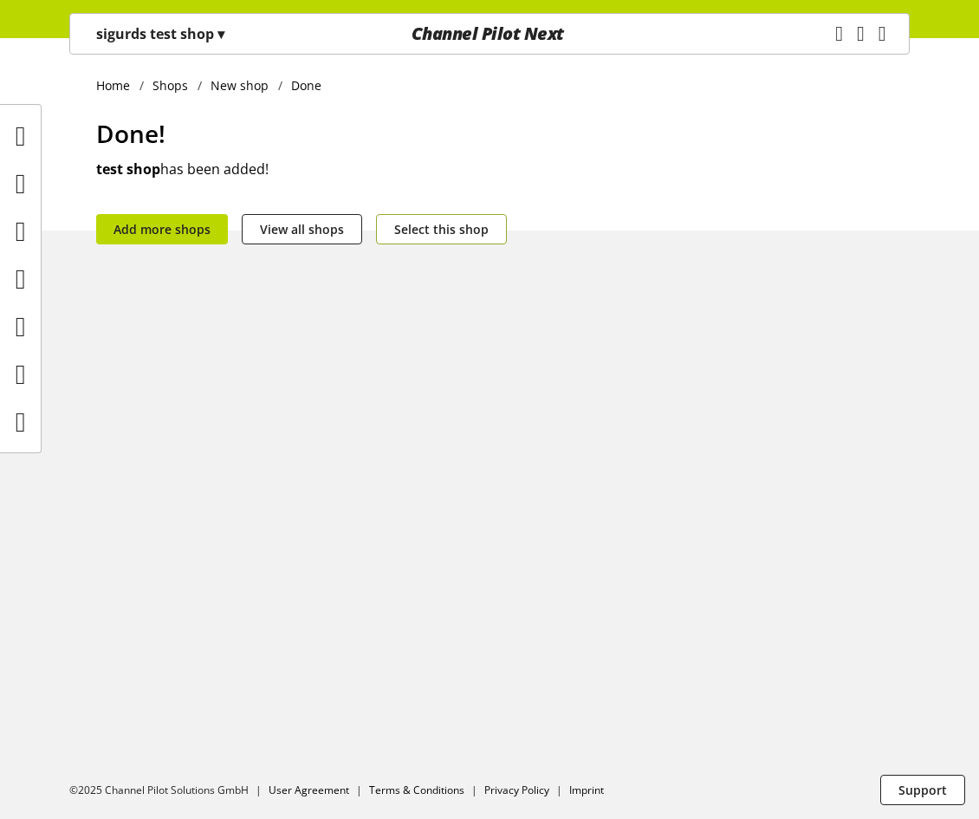
click at [456, 232] on span "Select this shop" at bounding box center [441, 229] width 94 height 18
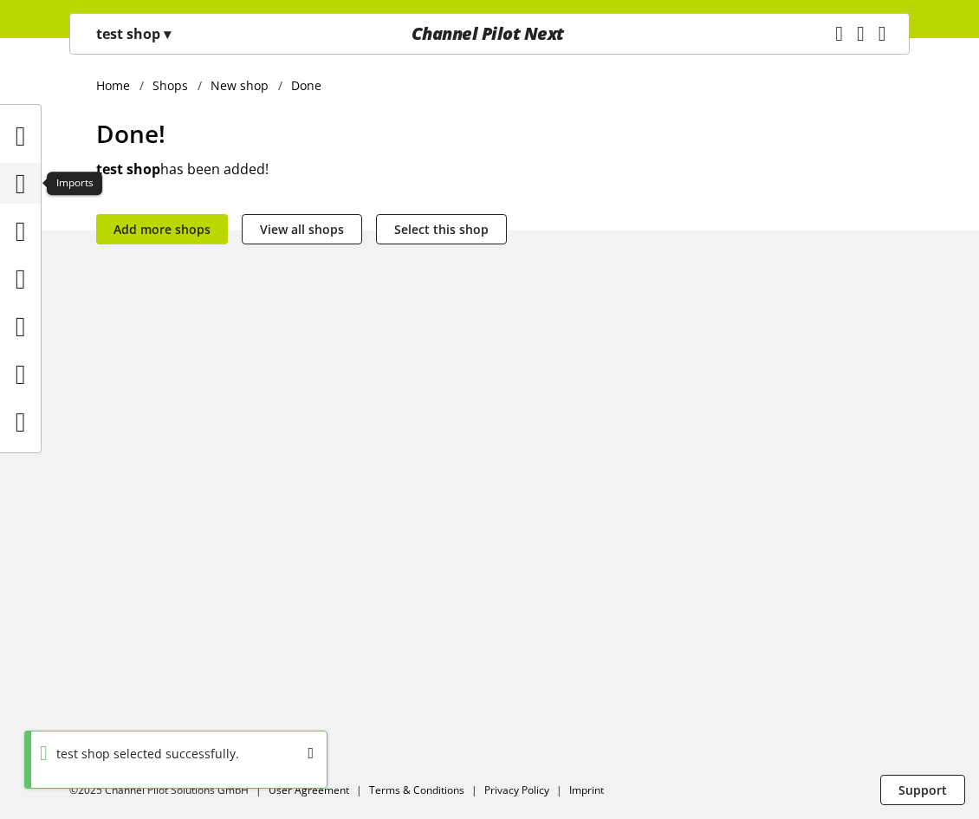
click at [17, 182] on icon at bounding box center [21, 183] width 10 height 35
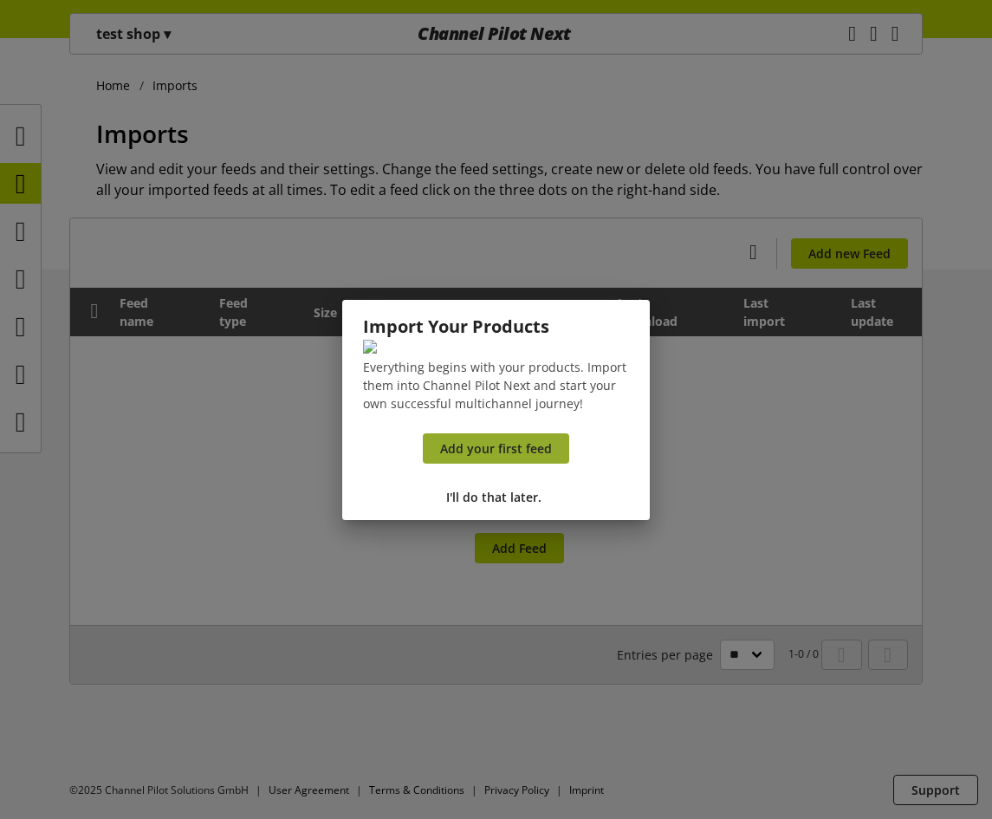
click at [486, 458] on span "Add your first feed" at bounding box center [496, 448] width 112 height 18
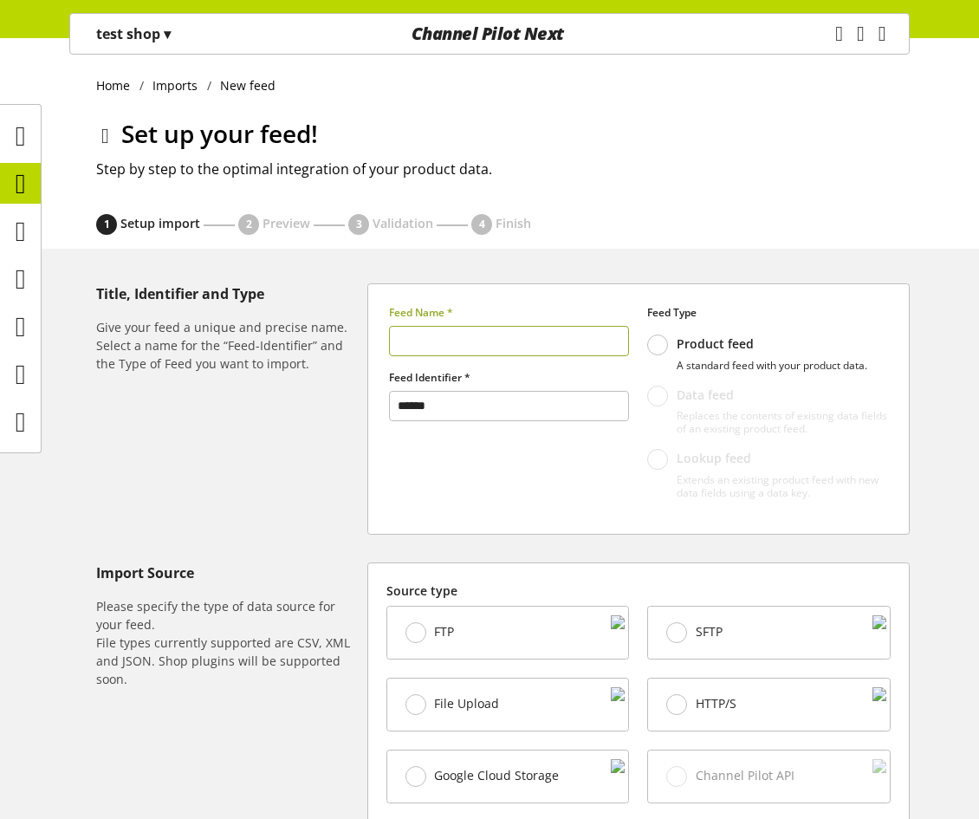
click at [539, 335] on input "text" at bounding box center [509, 341] width 241 height 30
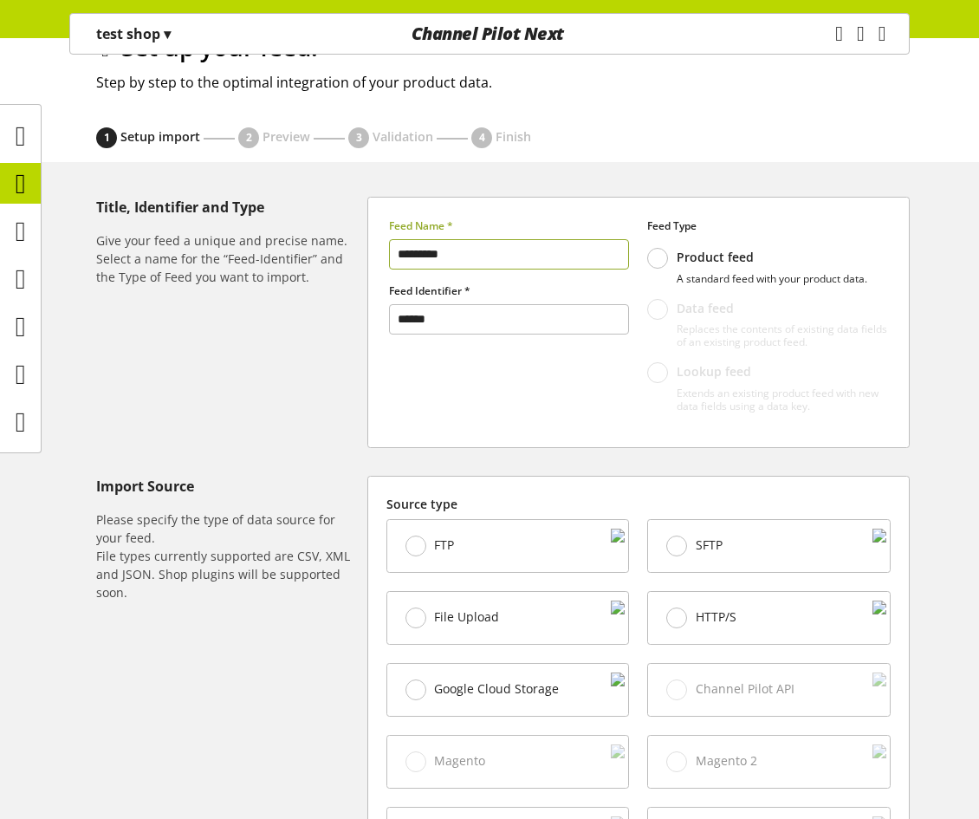
scroll to position [260, 0]
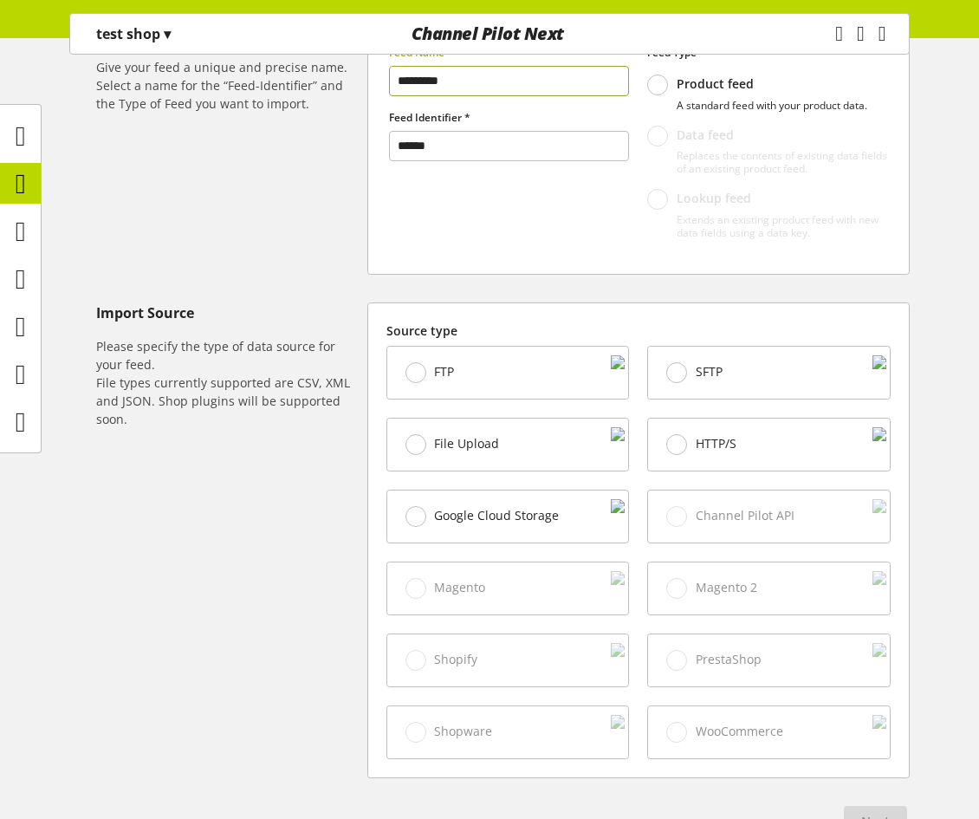
type input "*********"
click at [518, 471] on div "File Upload" at bounding box center [509, 445] width 244 height 54
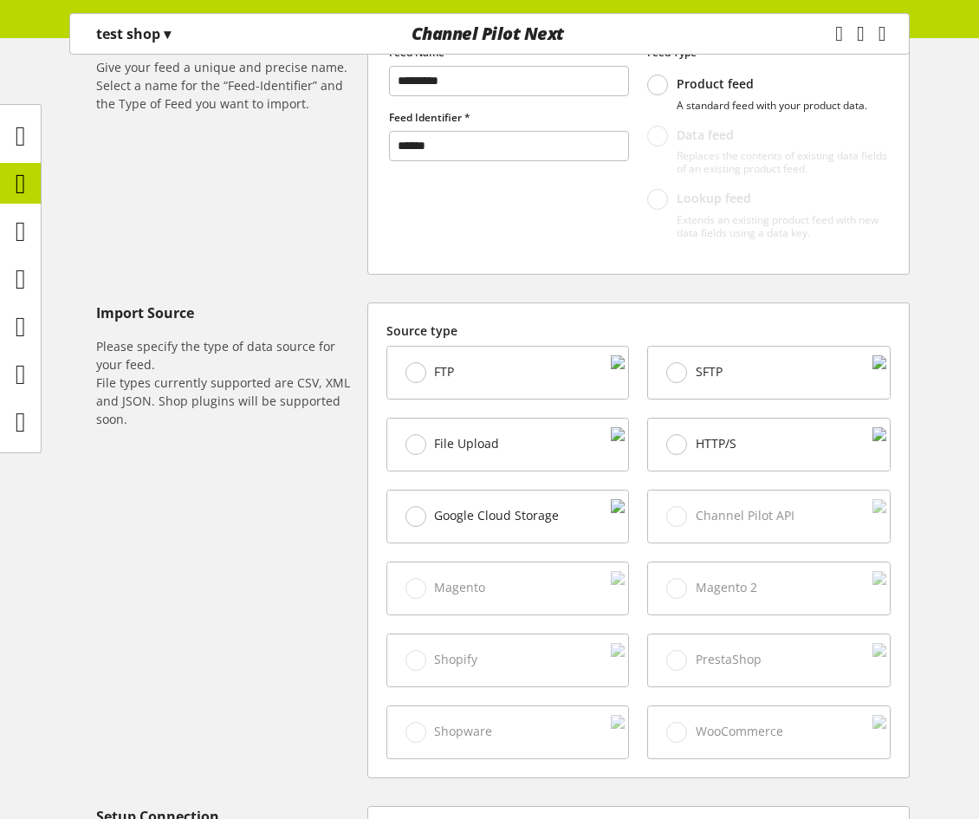
click at [516, 441] on div "File Upload" at bounding box center [508, 445] width 242 height 52
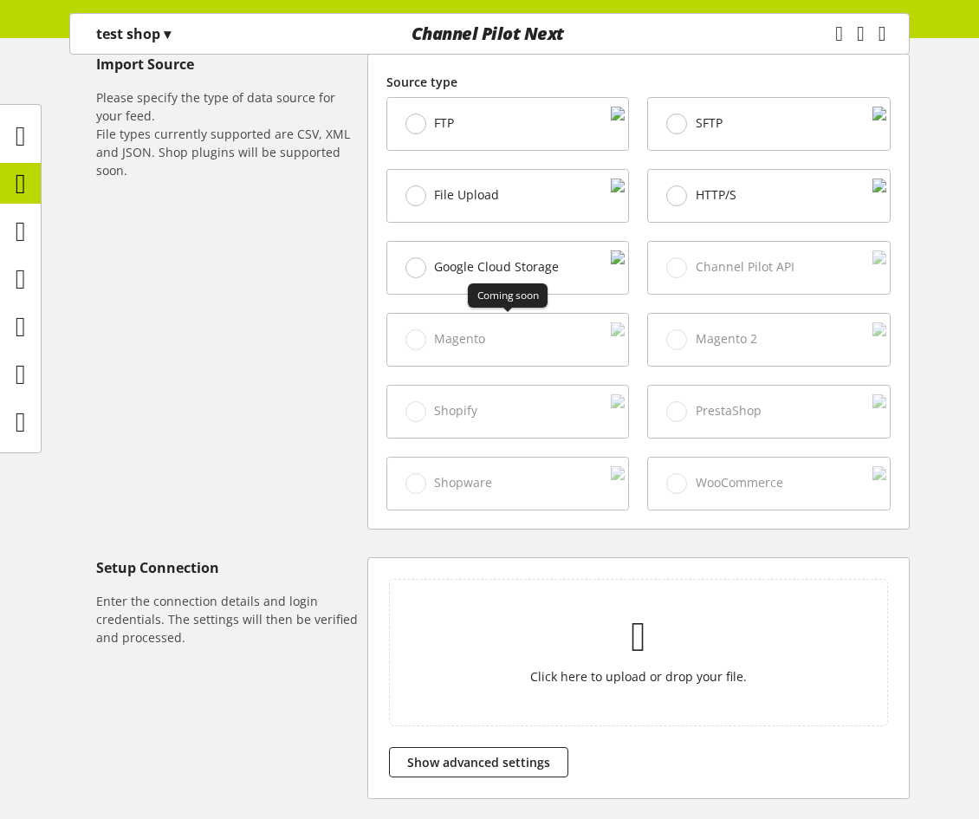
scroll to position [648, 0]
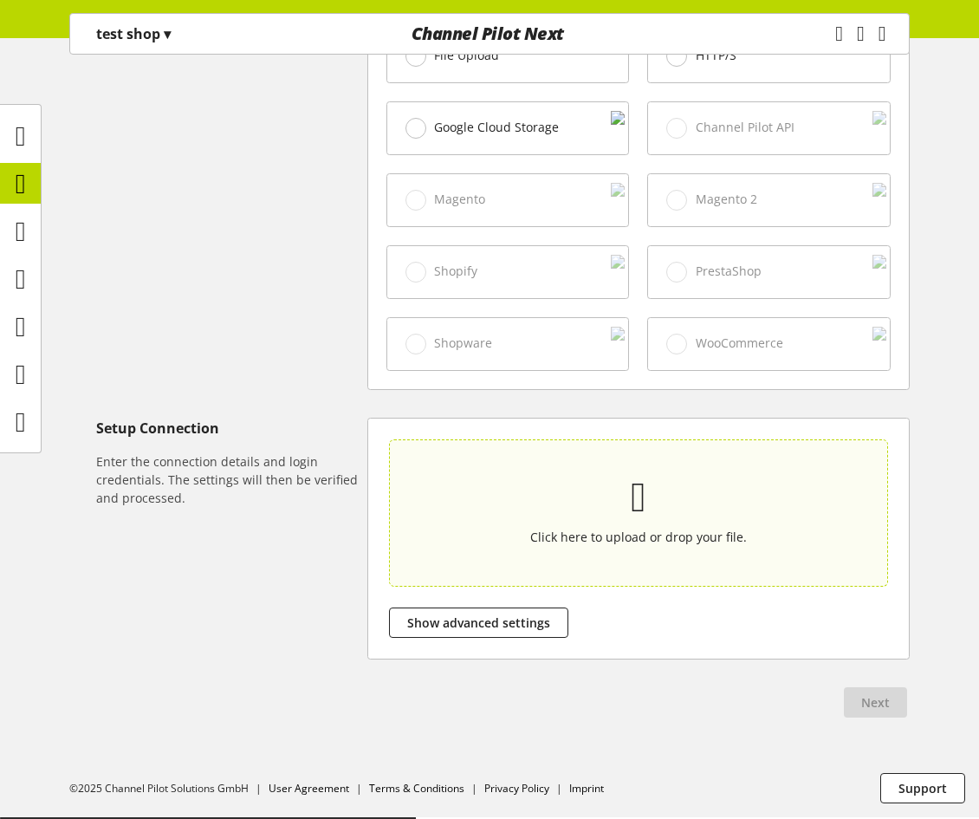
click at [536, 468] on section "Click here to upload or drop your file." at bounding box center [638, 513] width 491 height 140
click at [536, 468] on input "Click here to upload or drop your file." at bounding box center [638, 512] width 499 height 147
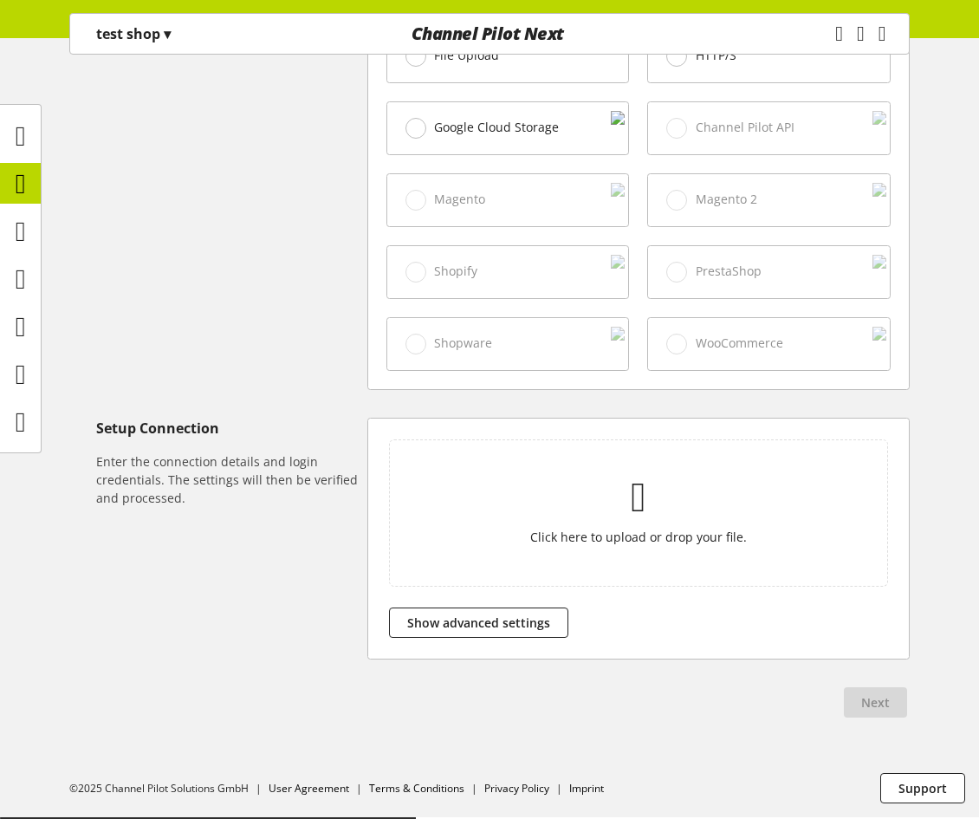
type input "**********"
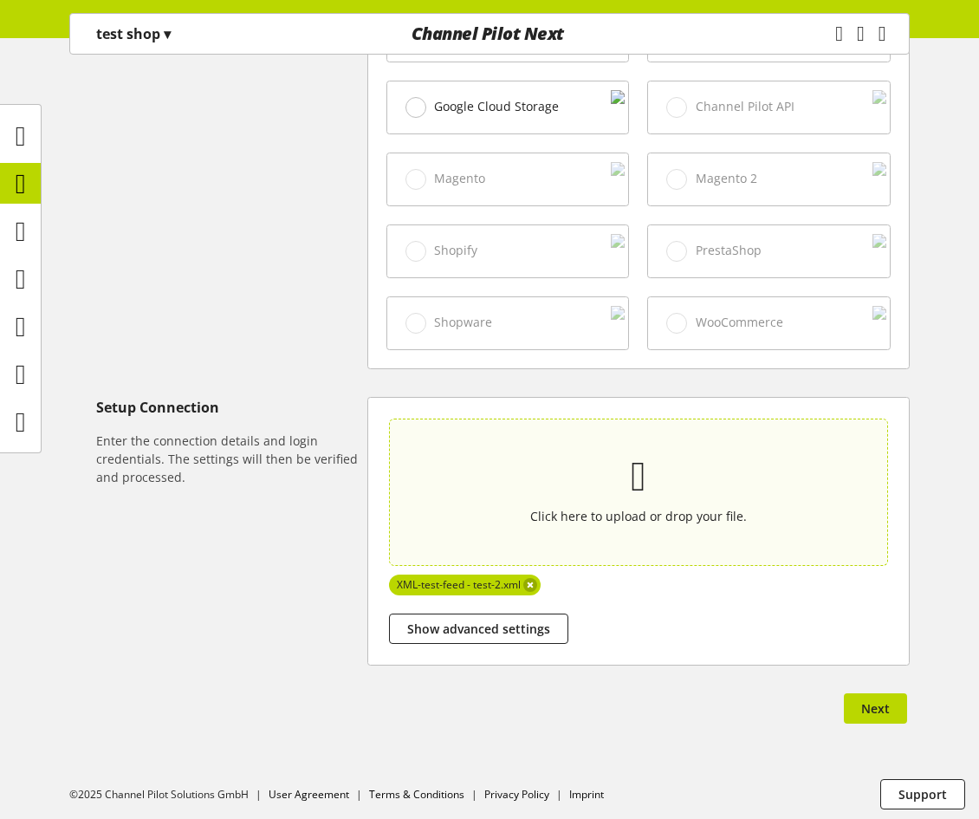
scroll to position [675, 0]
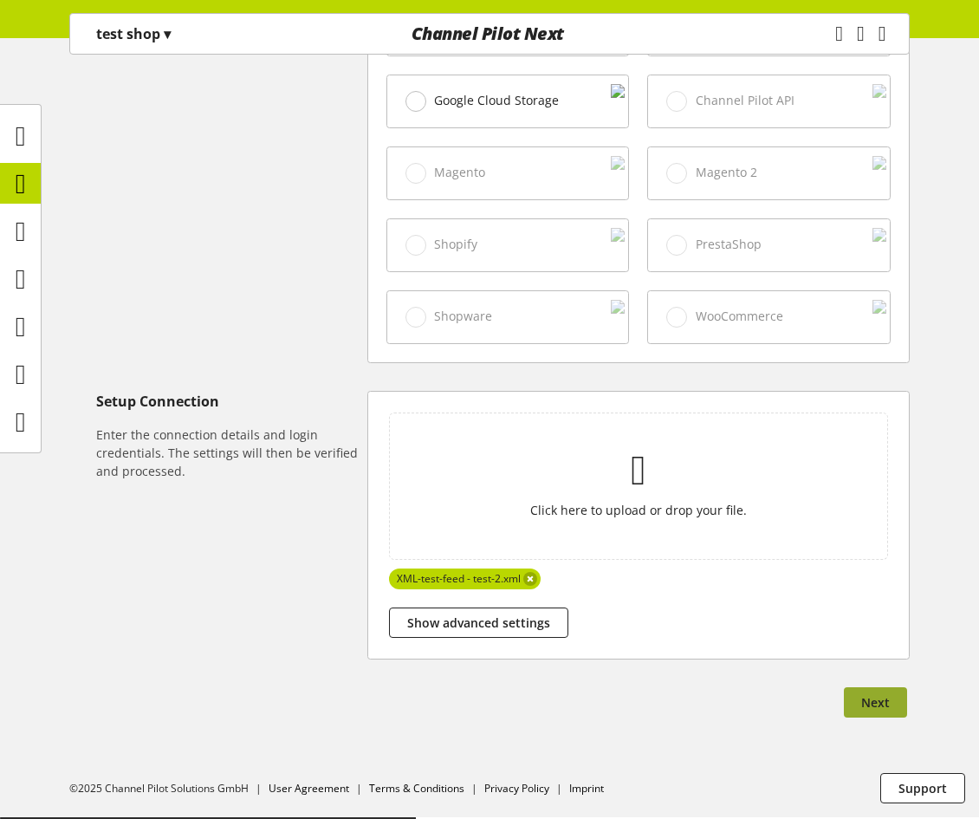
click at [867, 706] on span "Next" at bounding box center [876, 702] width 29 height 18
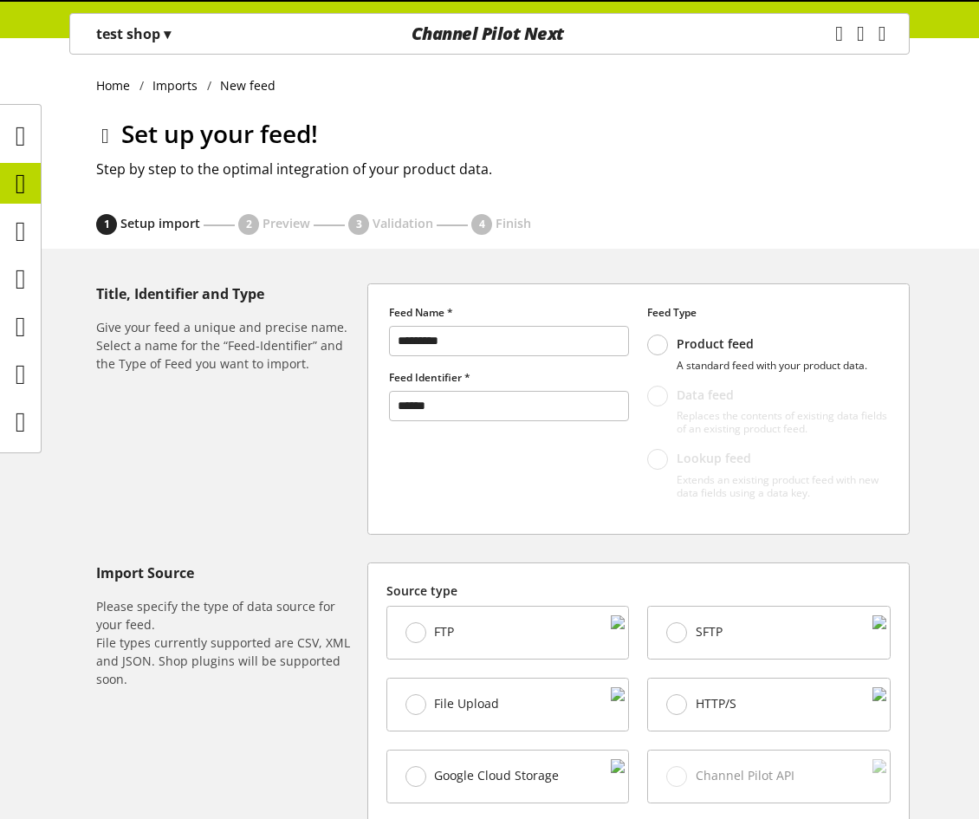
select select "*****"
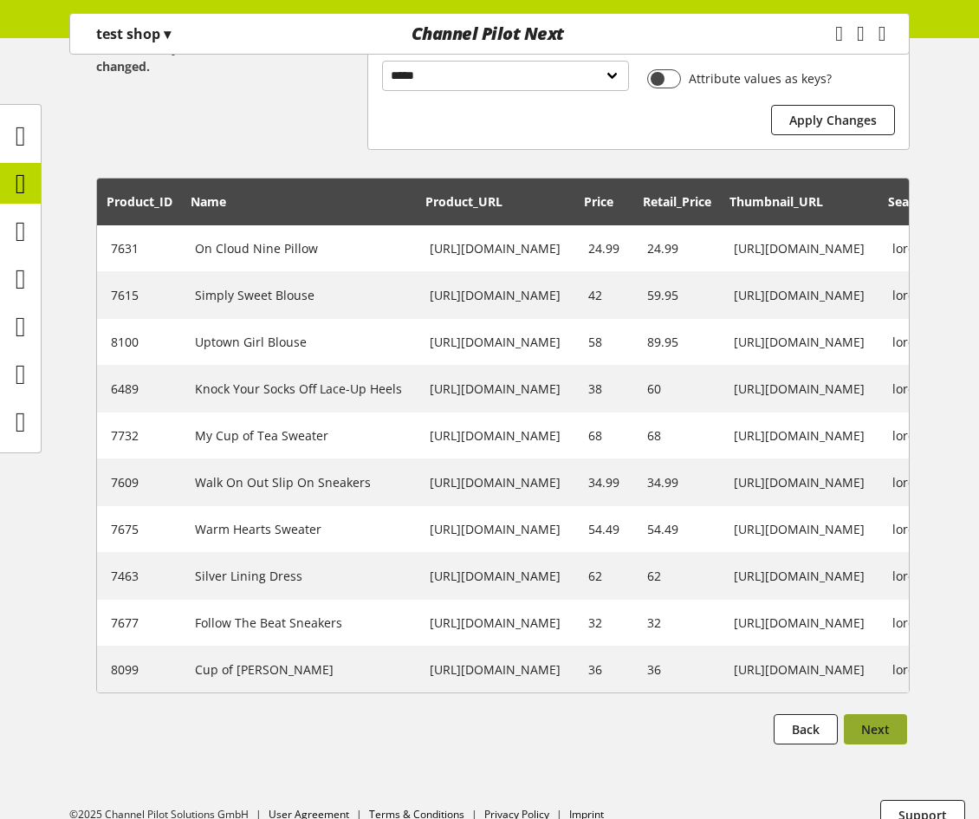
scroll to position [426, 0]
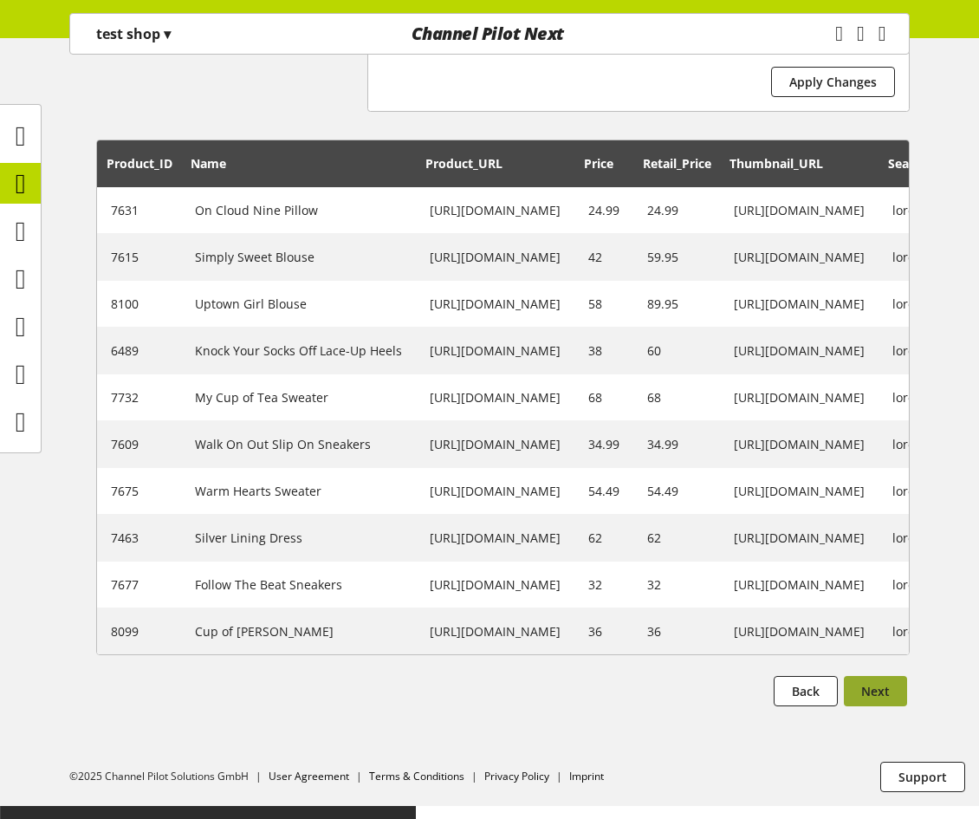
click at [871, 706] on button "Next" at bounding box center [875, 691] width 63 height 30
select select
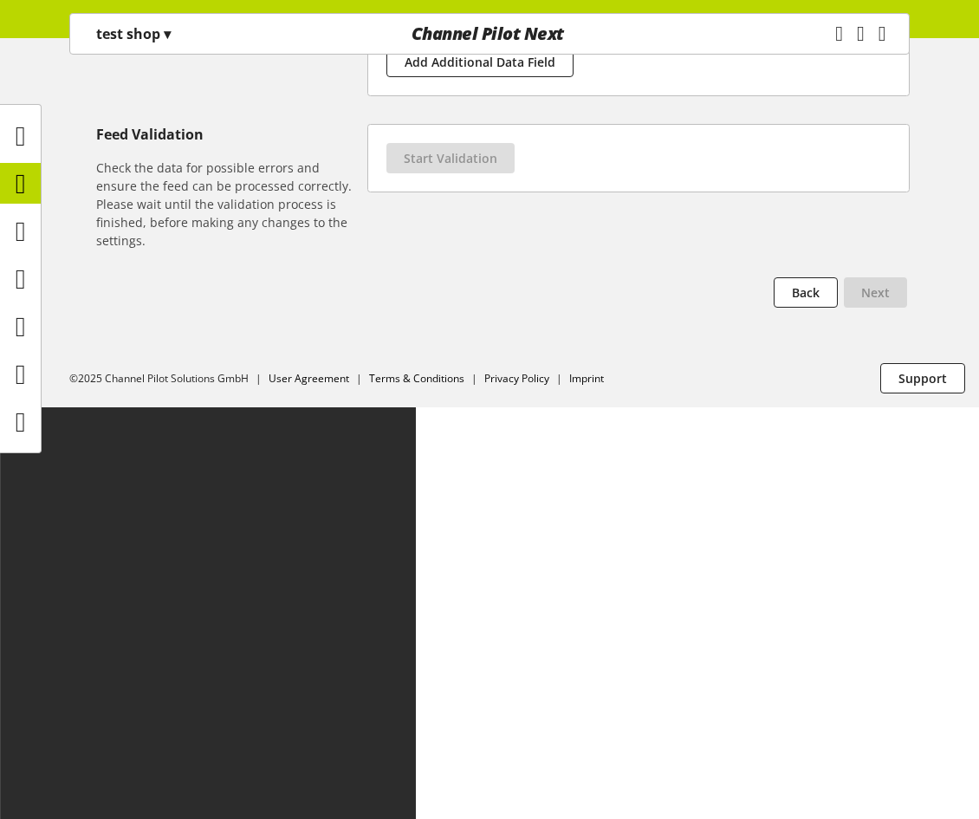
scroll to position [0, 0]
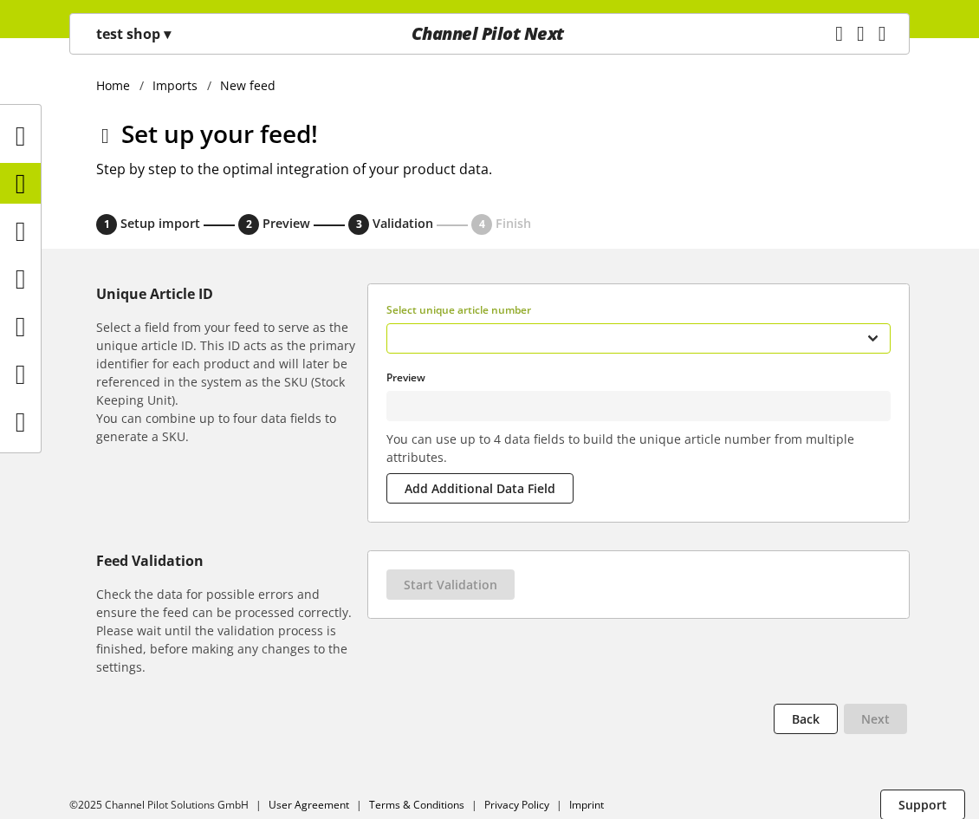
click at [699, 330] on select "**********" at bounding box center [639, 338] width 504 height 30
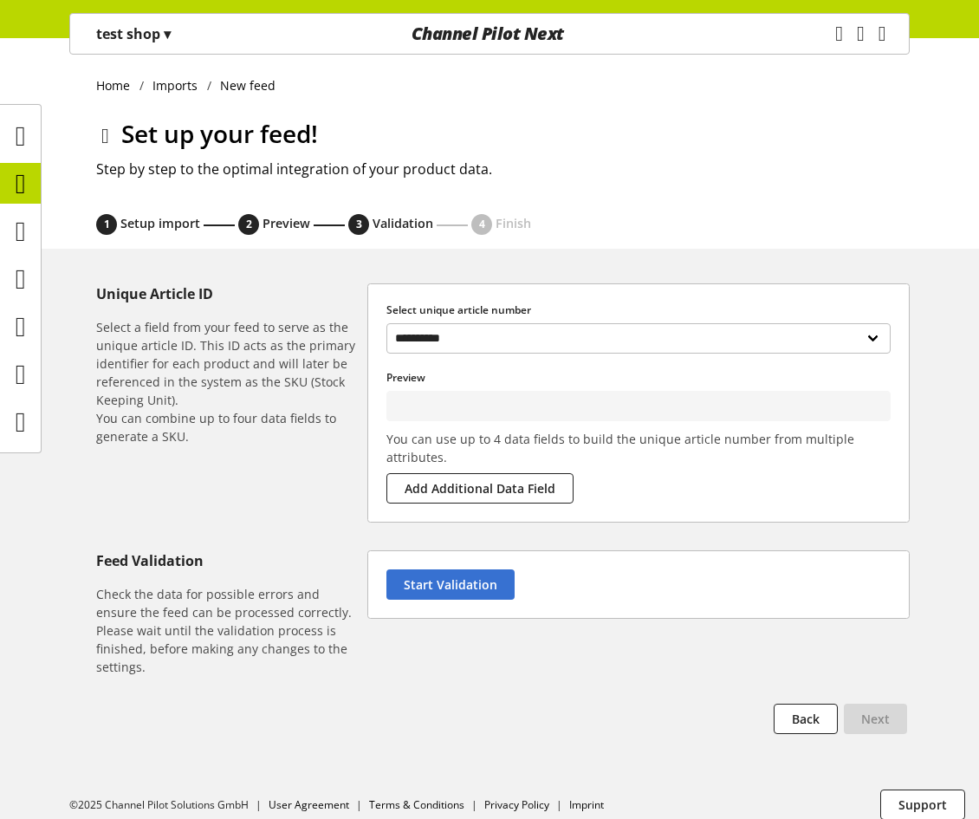
type input "****"
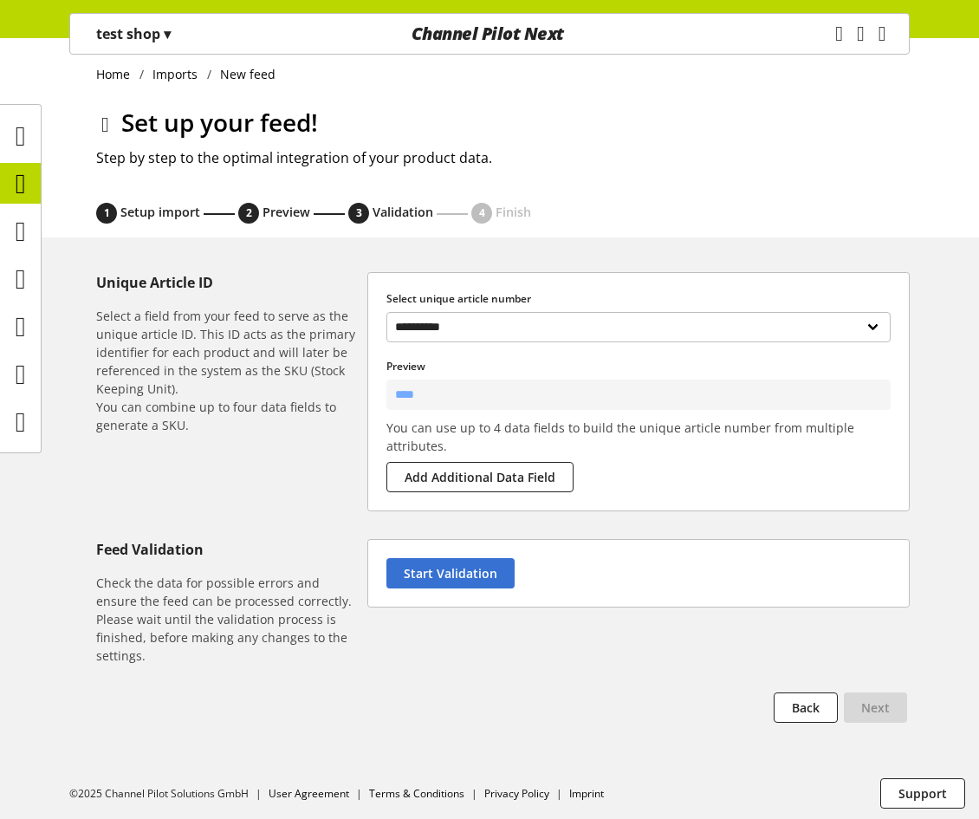
scroll to position [15, 0]
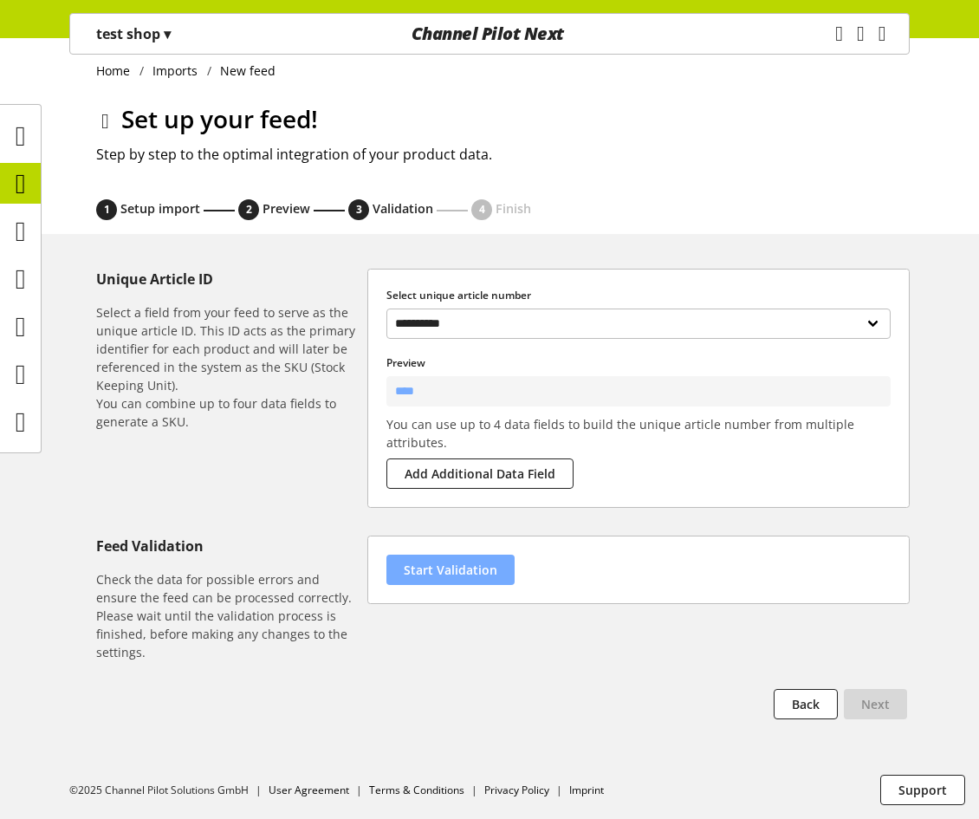
click at [456, 561] on span "Start Validation" at bounding box center [451, 570] width 94 height 18
select select "********"
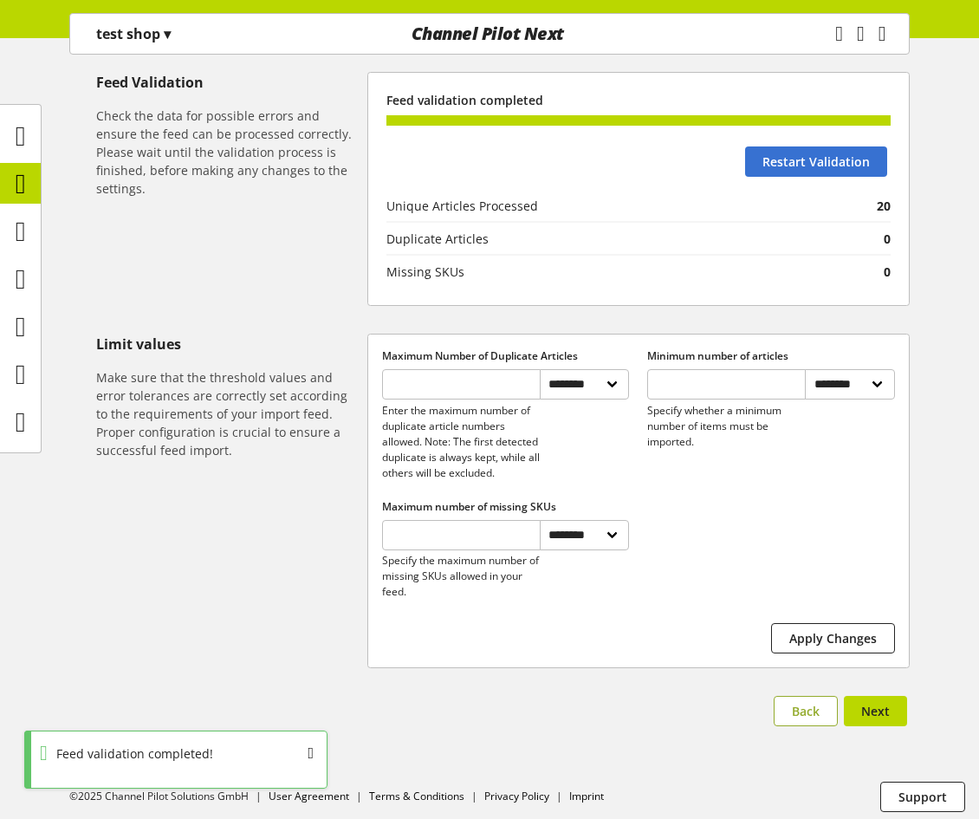
scroll to position [501, 0]
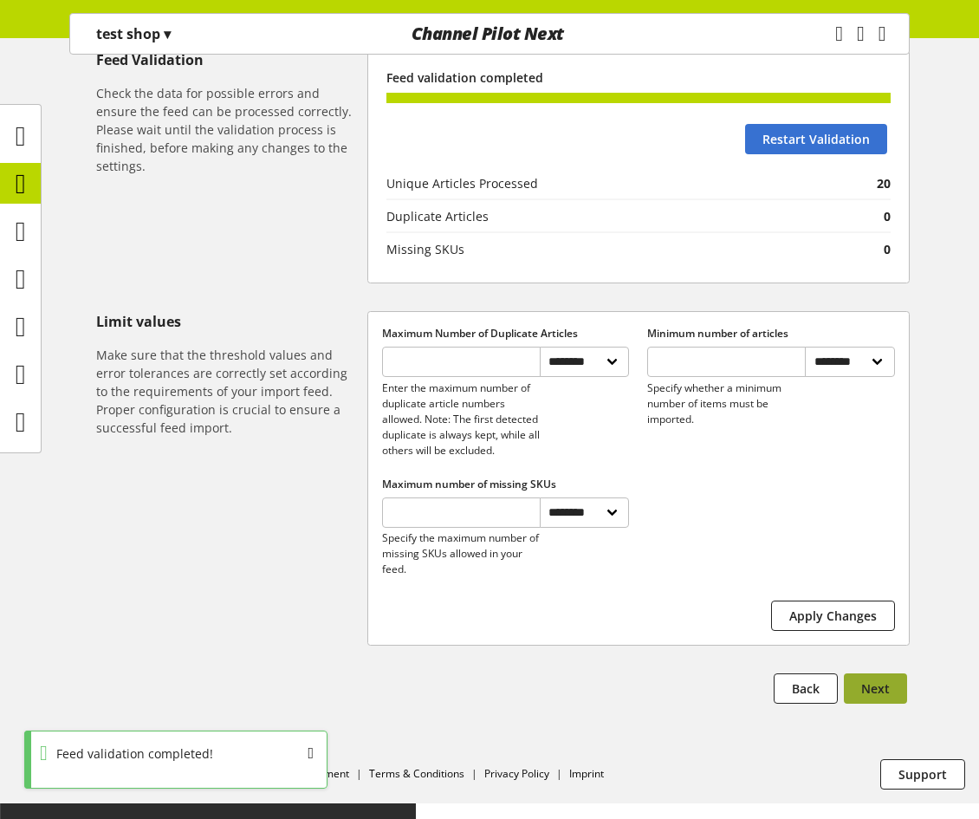
click at [867, 704] on button "Next" at bounding box center [875, 688] width 63 height 30
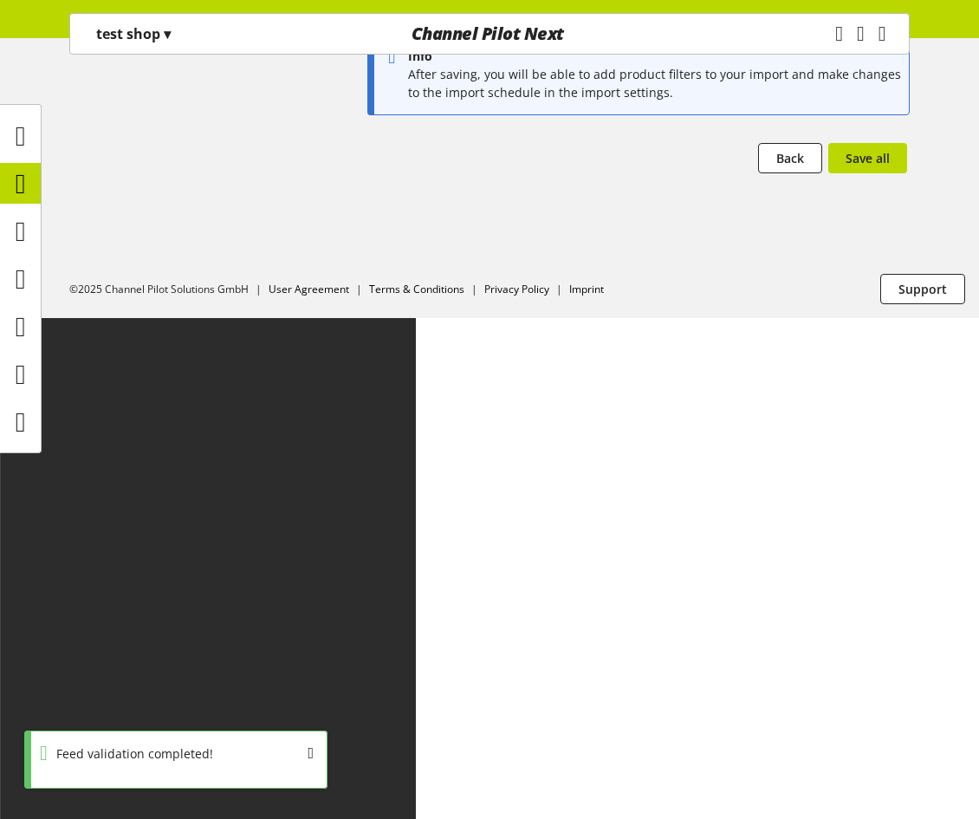
scroll to position [0, 0]
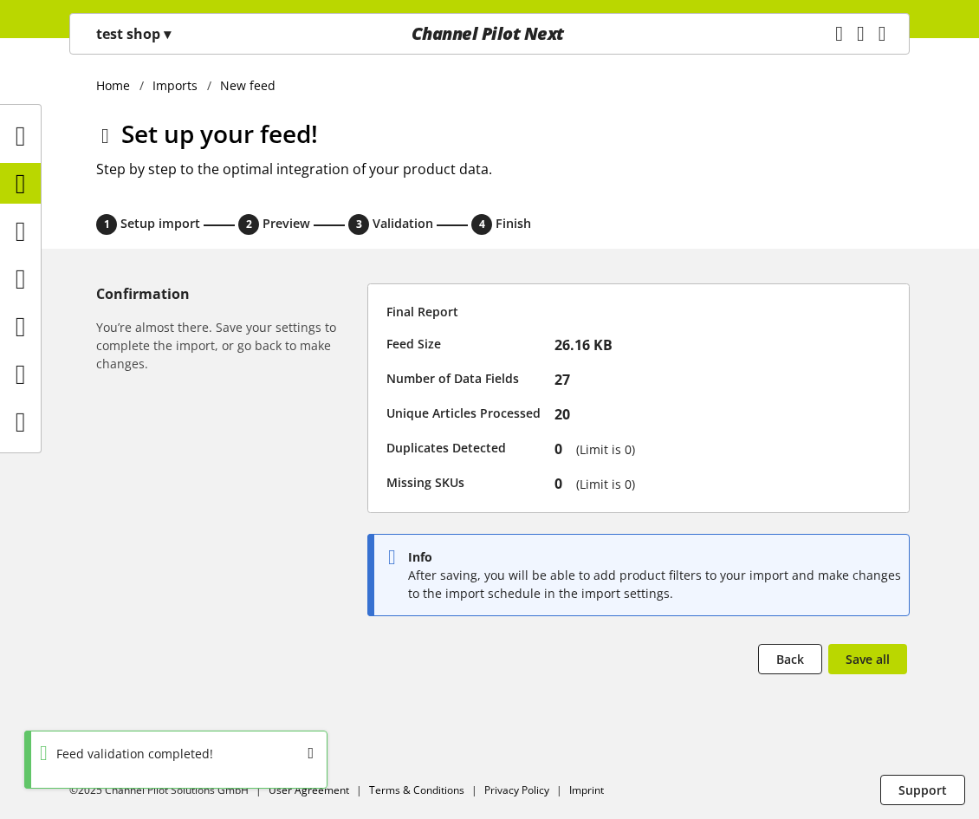
click at [873, 685] on div "Confirmation You’re almost there. Save your settings to complete the import, or…" at bounding box center [489, 499] width 979 height 433
click at [876, 670] on button "Save all" at bounding box center [868, 659] width 79 height 30
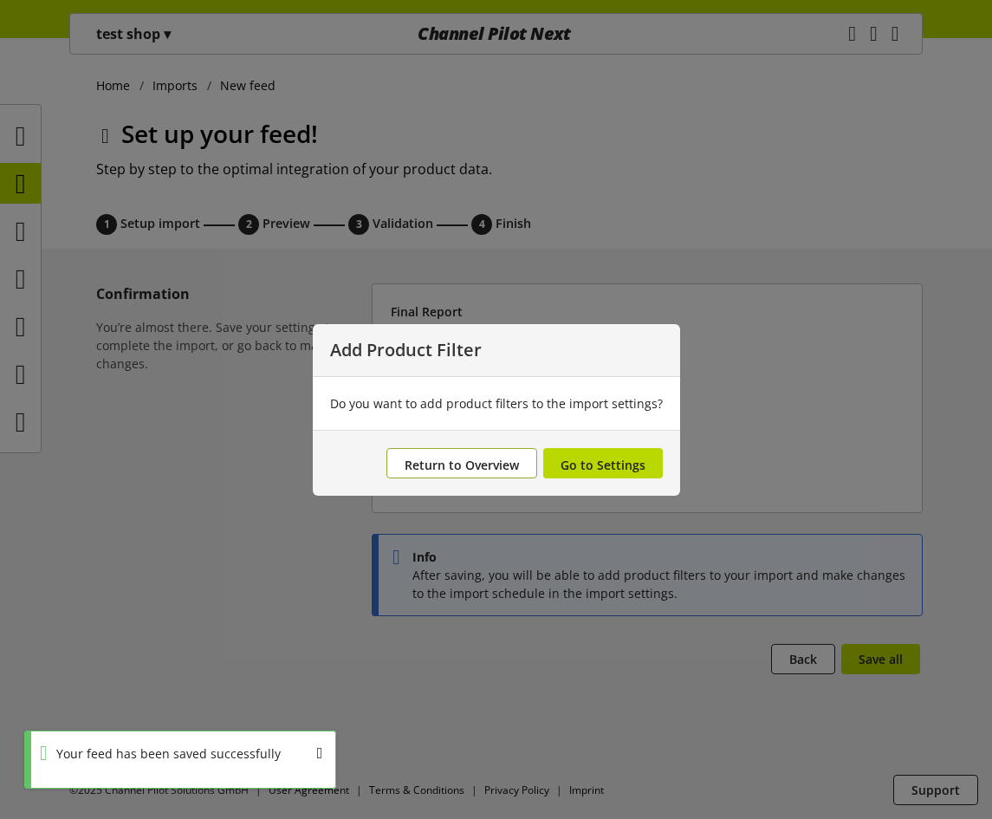
click at [502, 473] on button "Return to Overview" at bounding box center [462, 463] width 151 height 30
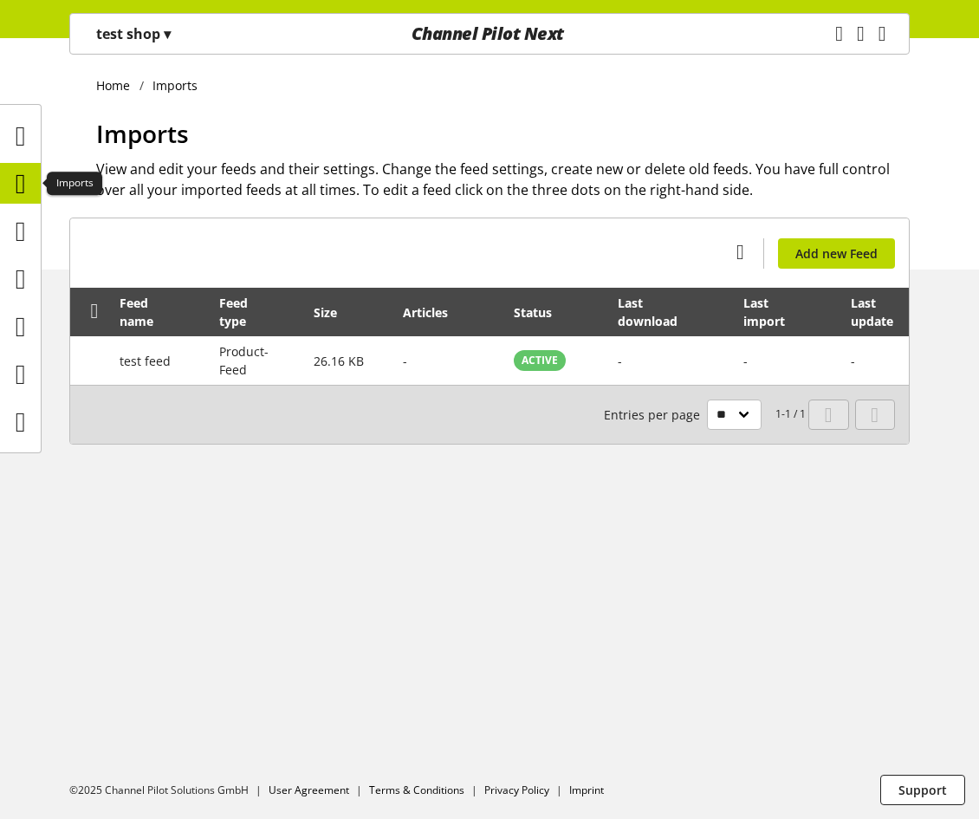
click at [26, 185] on icon at bounding box center [21, 183] width 10 height 35
click at [26, 140] on icon at bounding box center [21, 136] width 10 height 35
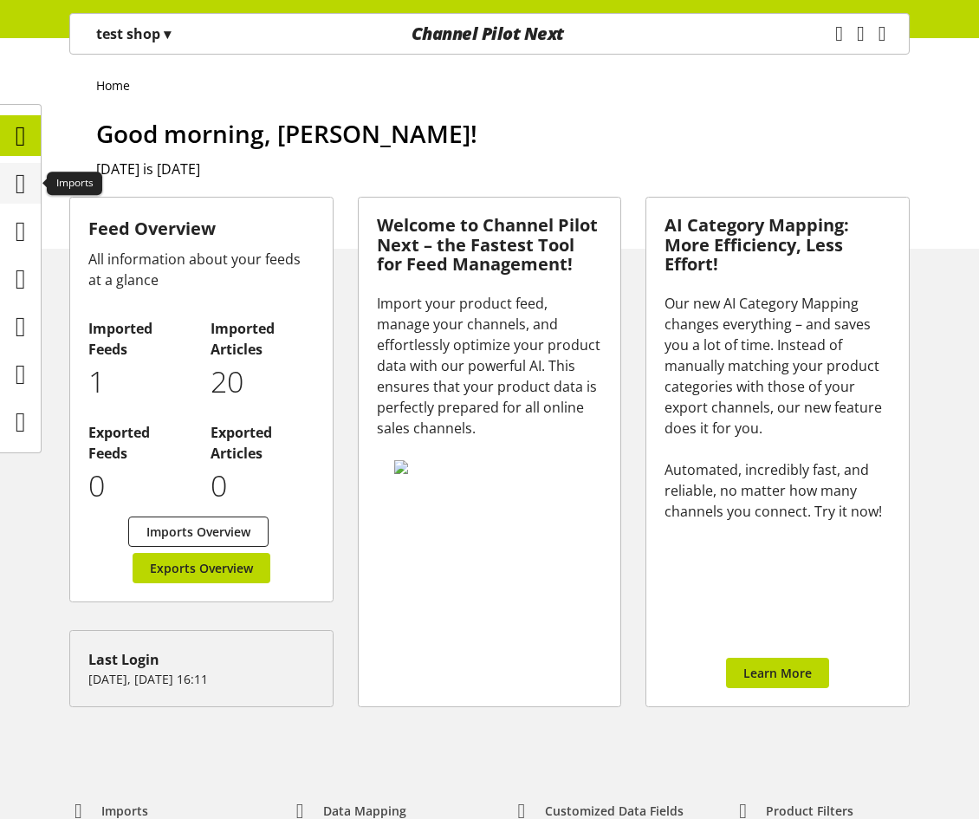
click at [23, 172] on icon at bounding box center [21, 183] width 10 height 35
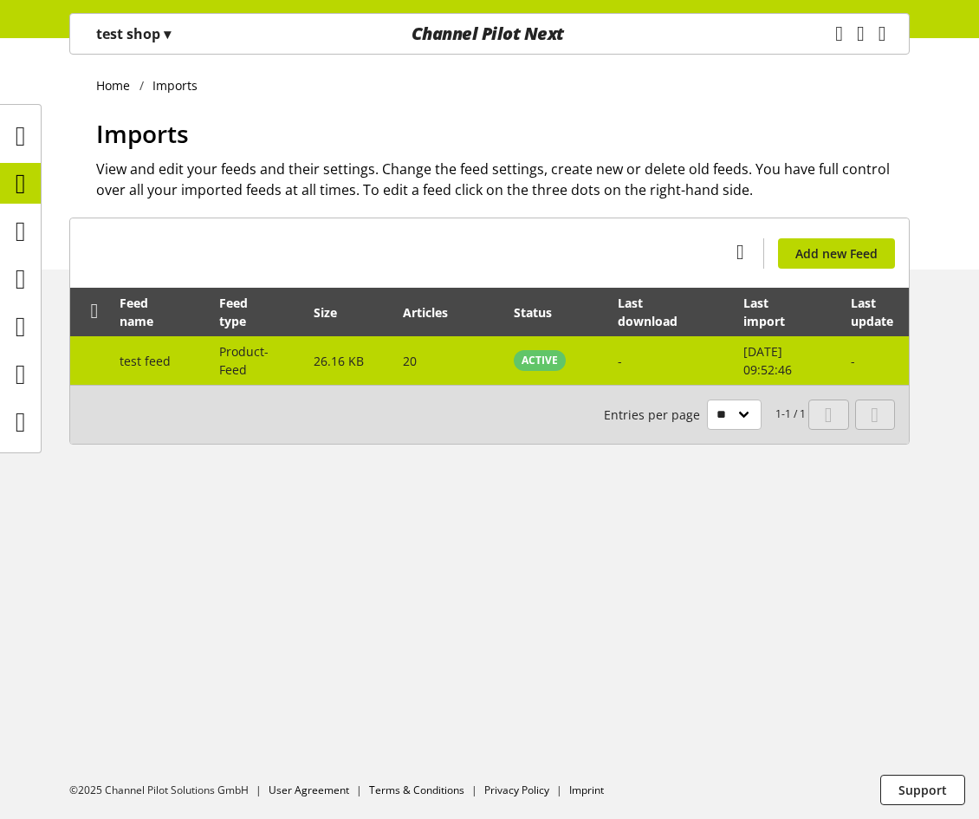
click at [699, 371] on td "-" at bounding box center [671, 360] width 126 height 49
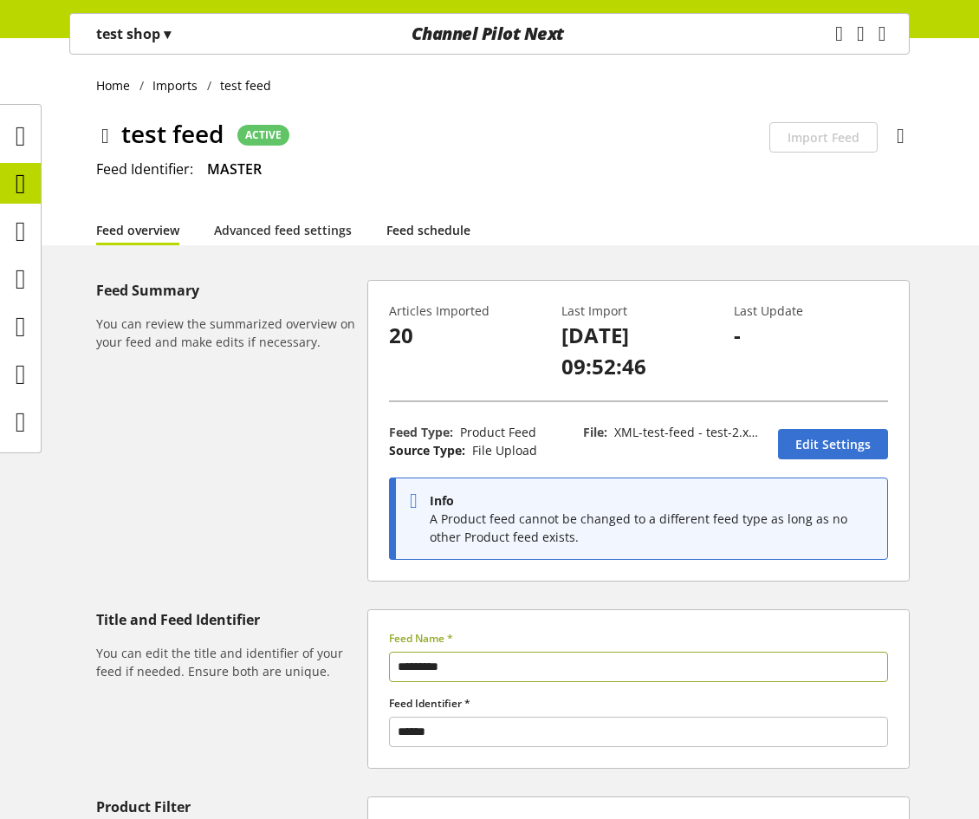
click at [465, 227] on link "Feed schedule" at bounding box center [429, 230] width 84 height 18
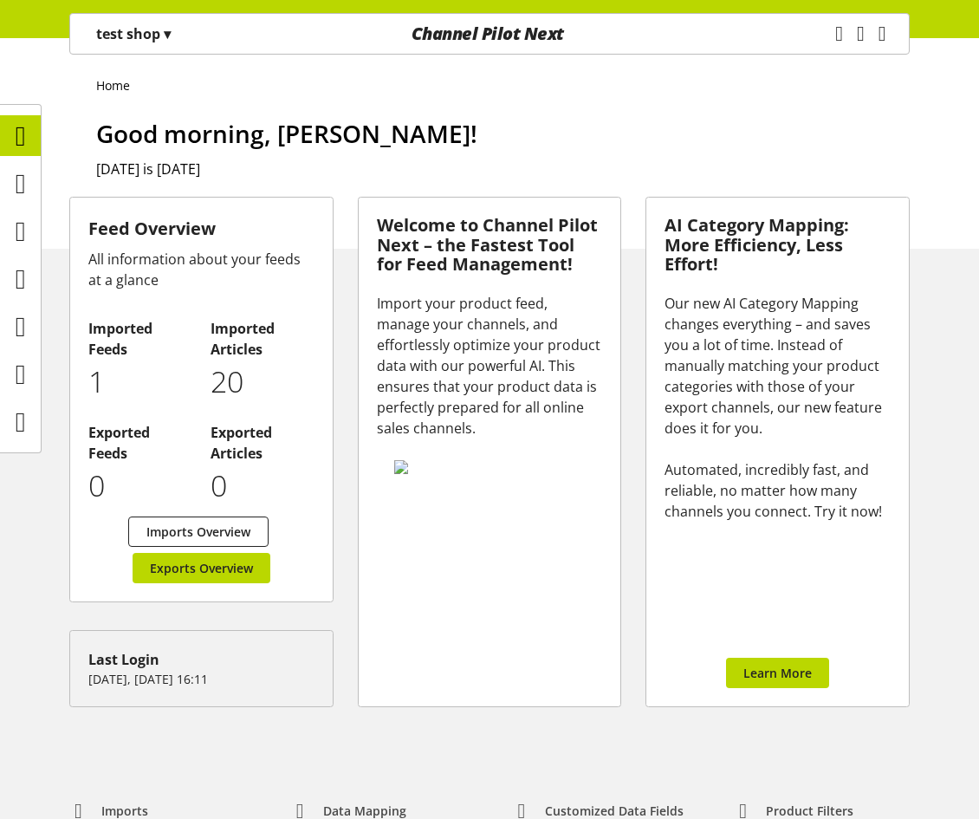
click at [849, 122] on h1 "Good morning, [PERSON_NAME]!" at bounding box center [503, 133] width 814 height 36
click at [879, 36] on icon "main navigation" at bounding box center [883, 33] width 8 height 31
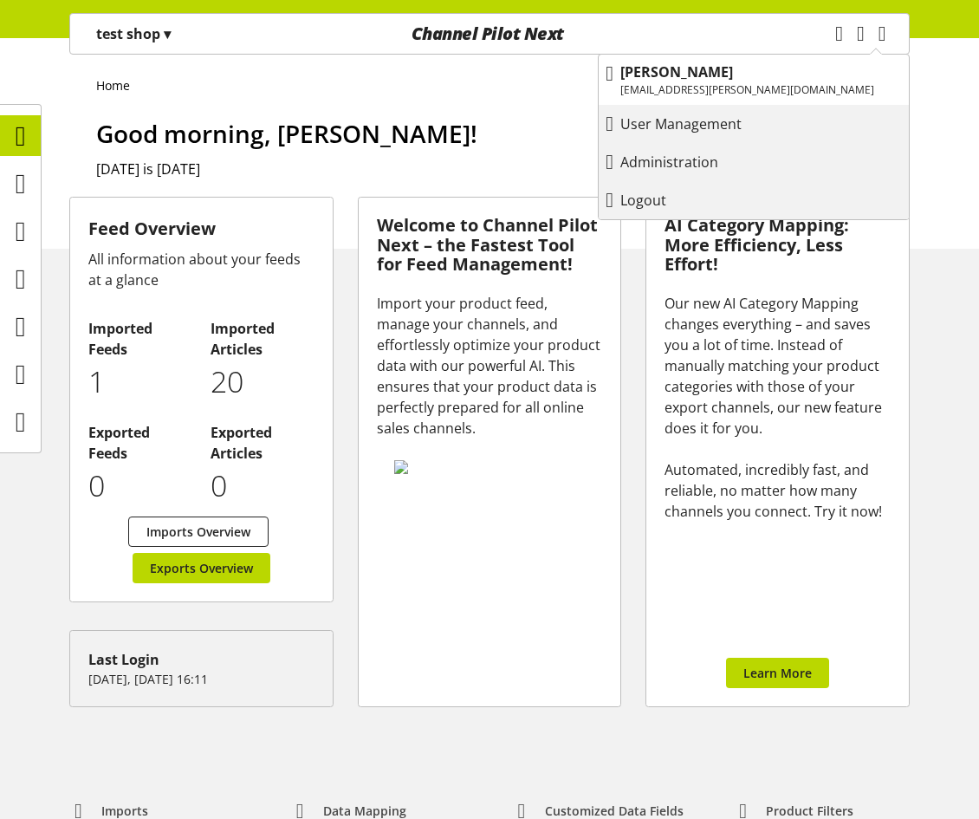
click at [784, 185] on div "Logout" at bounding box center [754, 200] width 310 height 31
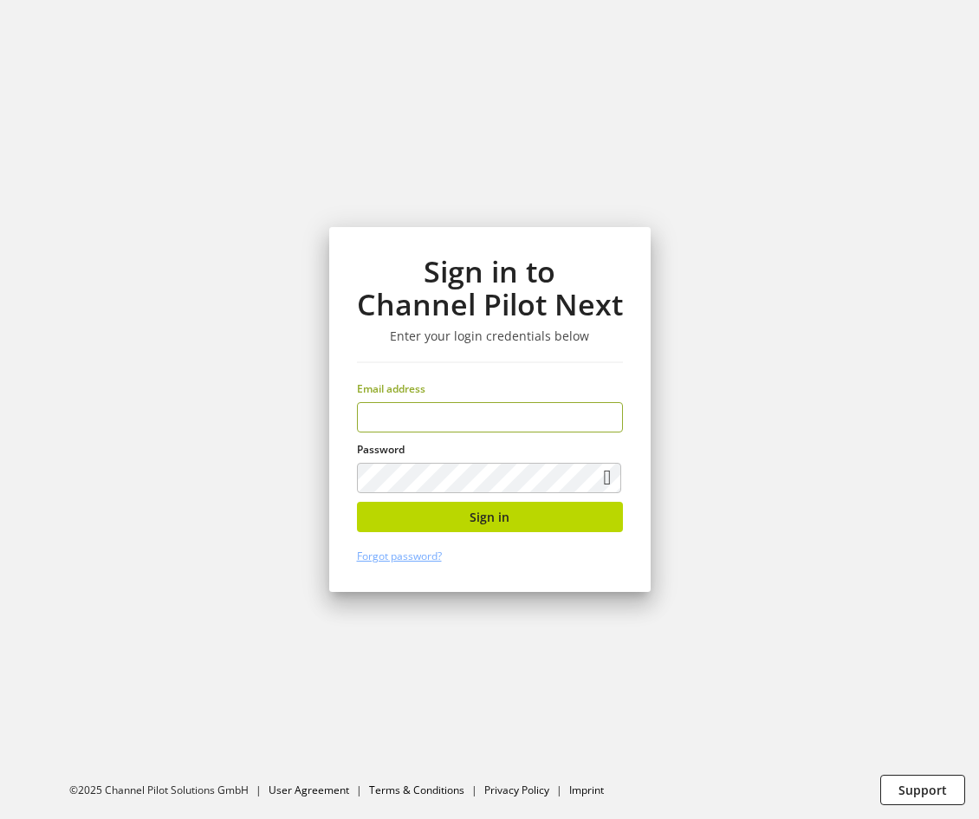
click at [744, 296] on section "Sign in to Channel Pilot Next Enter your login credentials below Email address …" at bounding box center [489, 409] width 979 height 819
click at [506, 398] on div "Email address" at bounding box center [490, 406] width 266 height 51
click at [510, 407] on input "email" at bounding box center [490, 417] width 266 height 30
type input "**********"
click at [521, 508] on button "Sign in" at bounding box center [490, 517] width 266 height 30
